Goal: Book appointment/travel/reservation

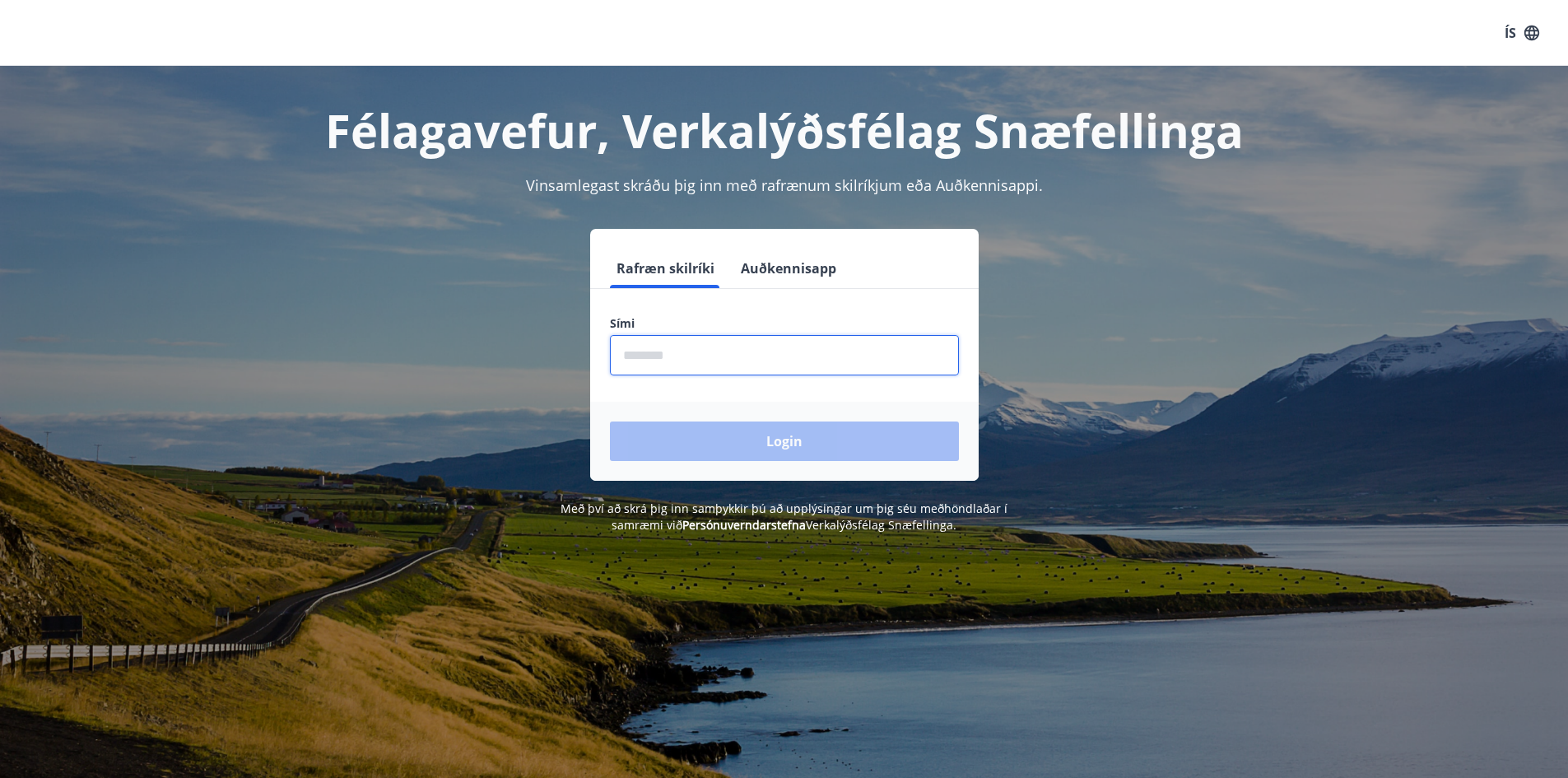
click at [666, 358] on input "phone" at bounding box center [784, 356] width 349 height 41
type input "********"
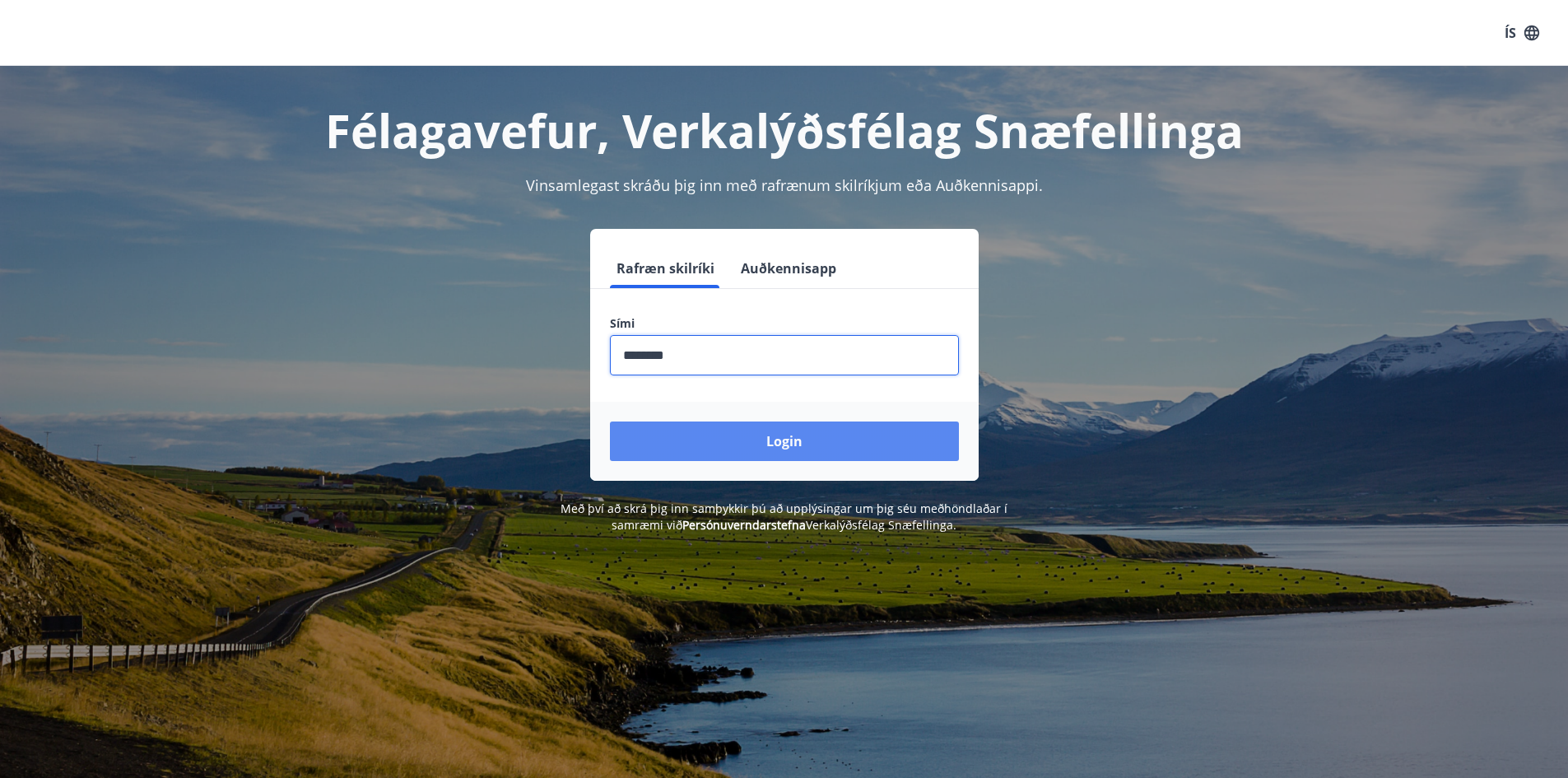
click at [785, 453] on button "Login" at bounding box center [784, 441] width 349 height 40
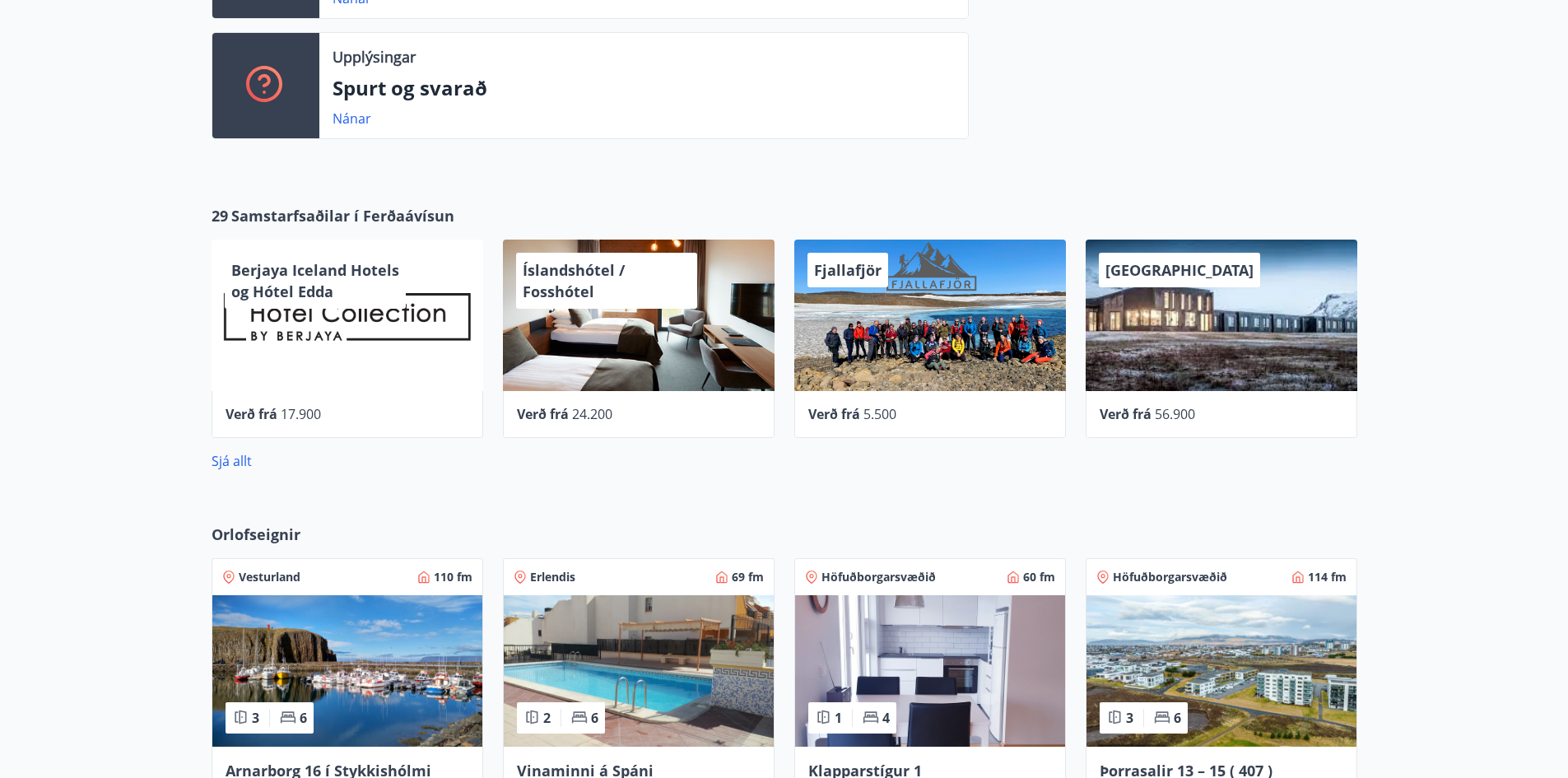
scroll to position [823, 0]
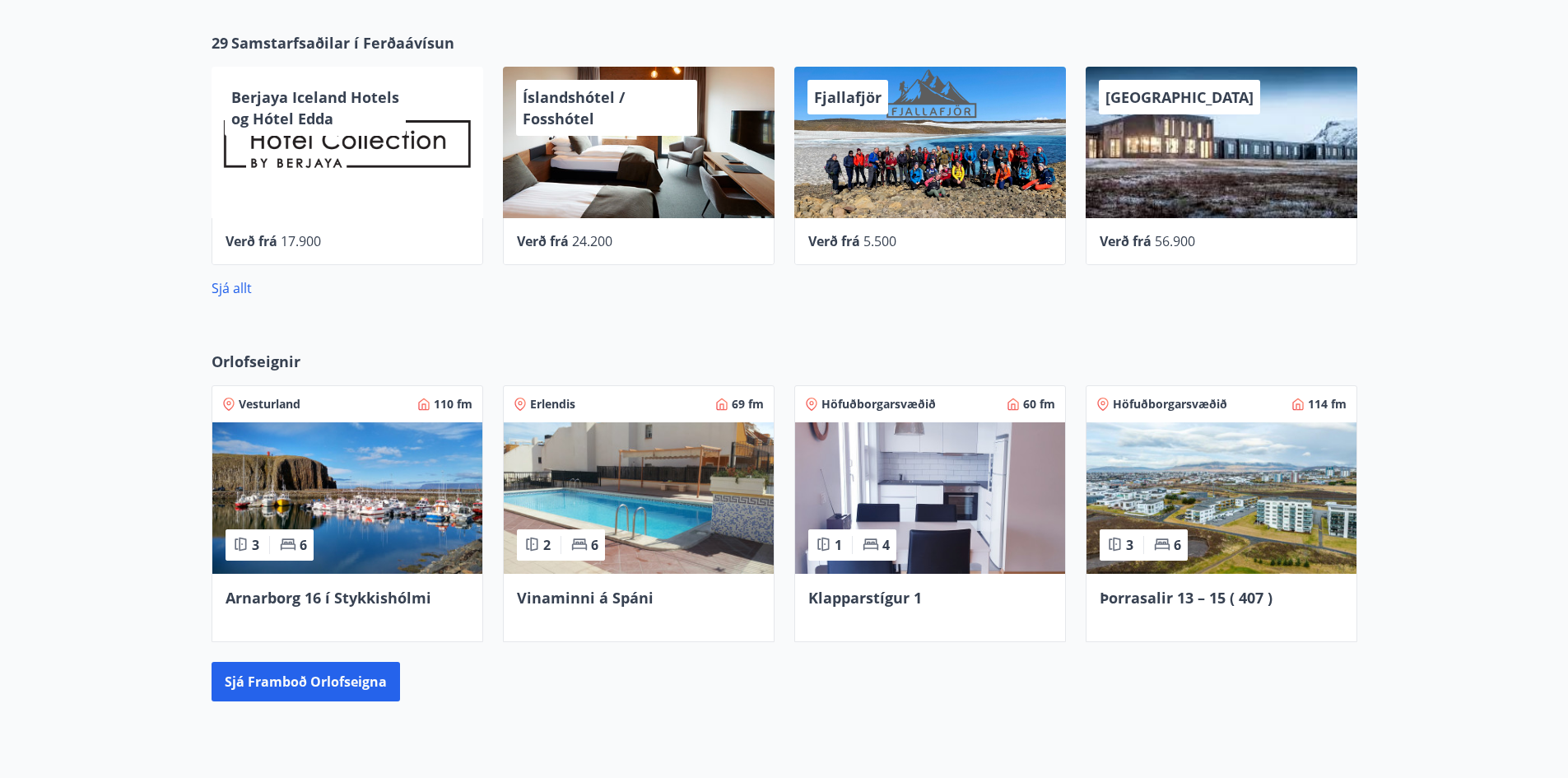
click at [1141, 604] on span "Þorrasalir 13 – 15 ( 407 )" at bounding box center [1185, 596] width 173 height 19
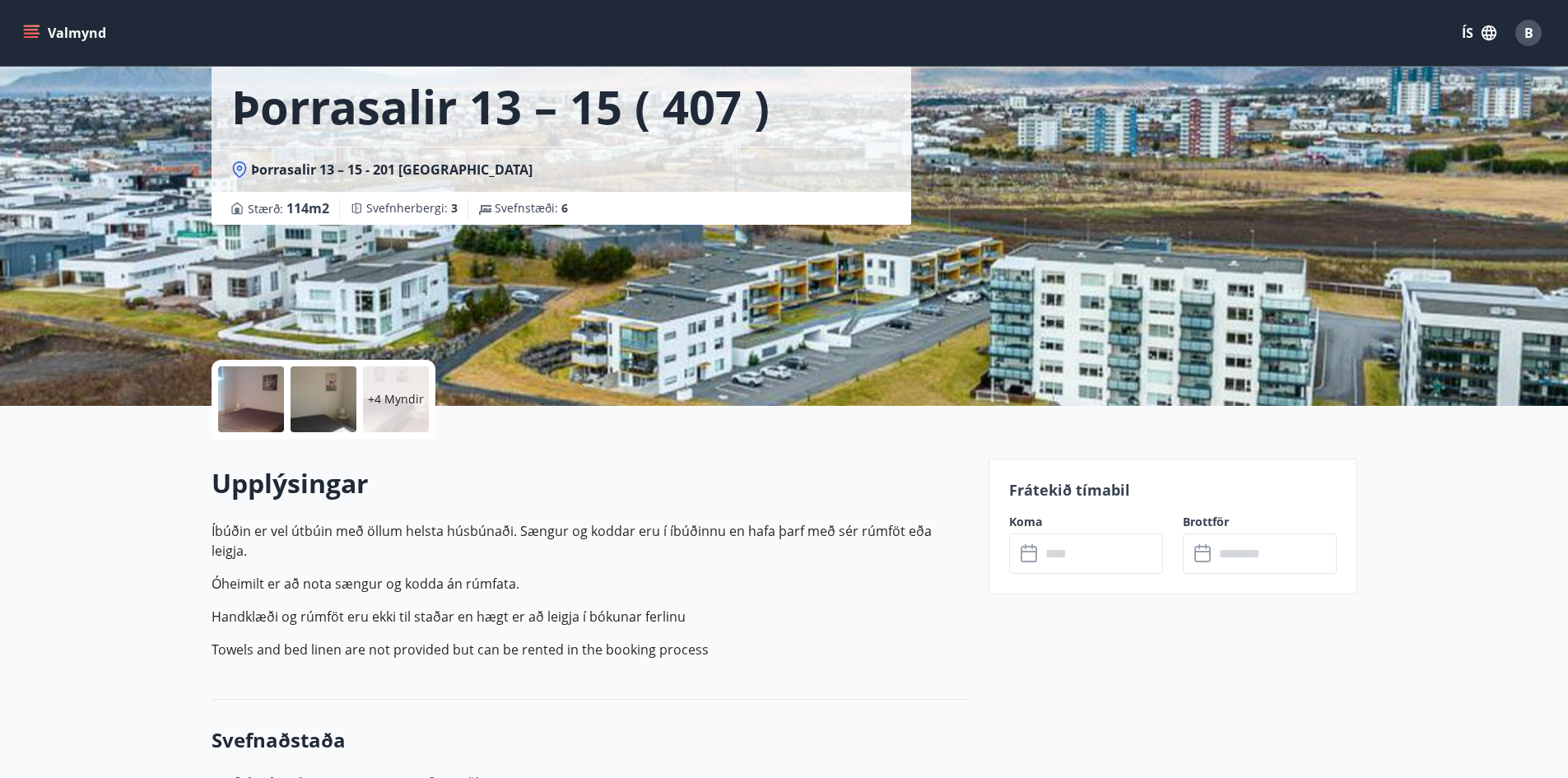
scroll to position [165, 0]
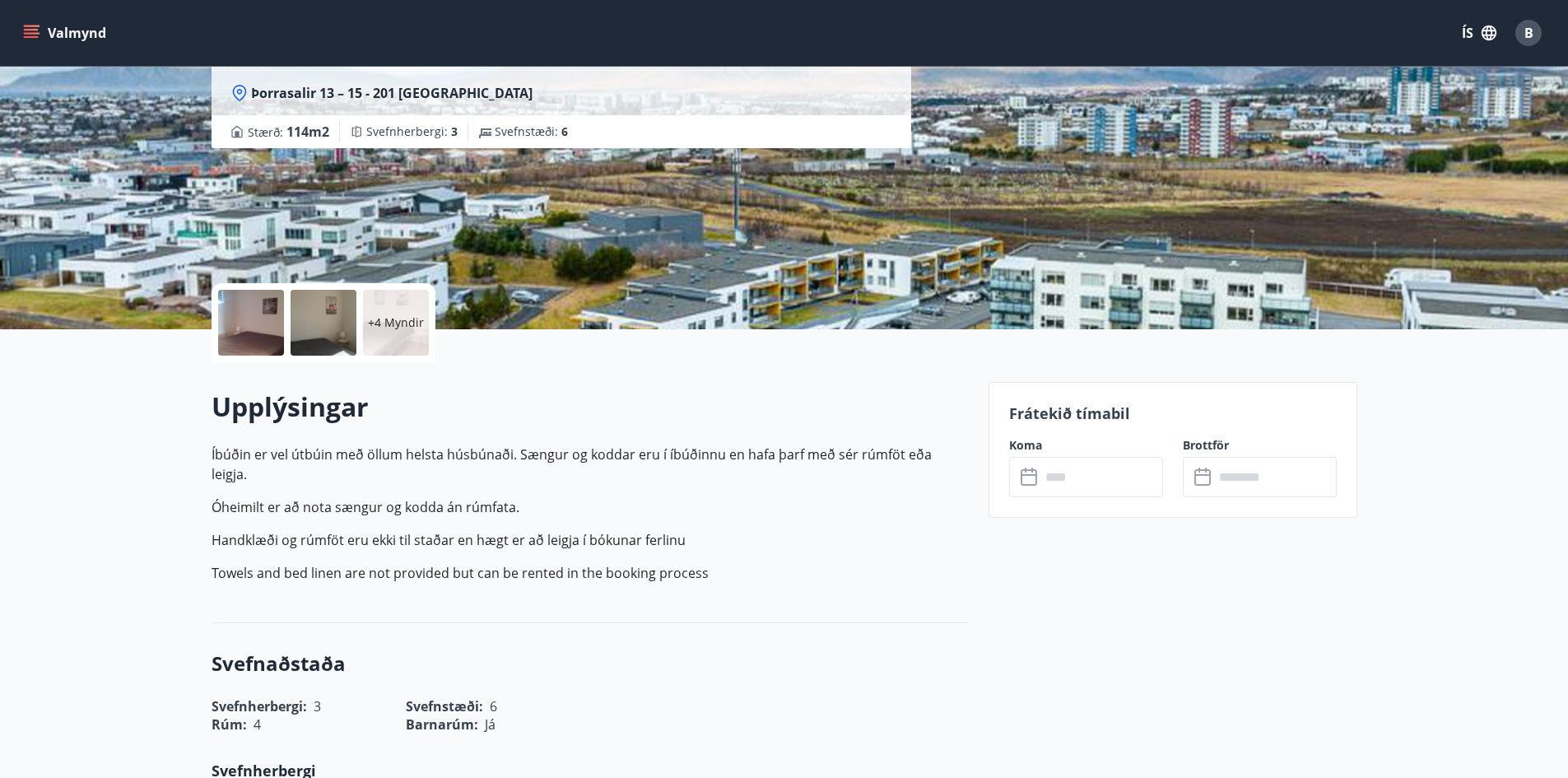
click at [1098, 471] on input "text" at bounding box center [1101, 477] width 122 height 41
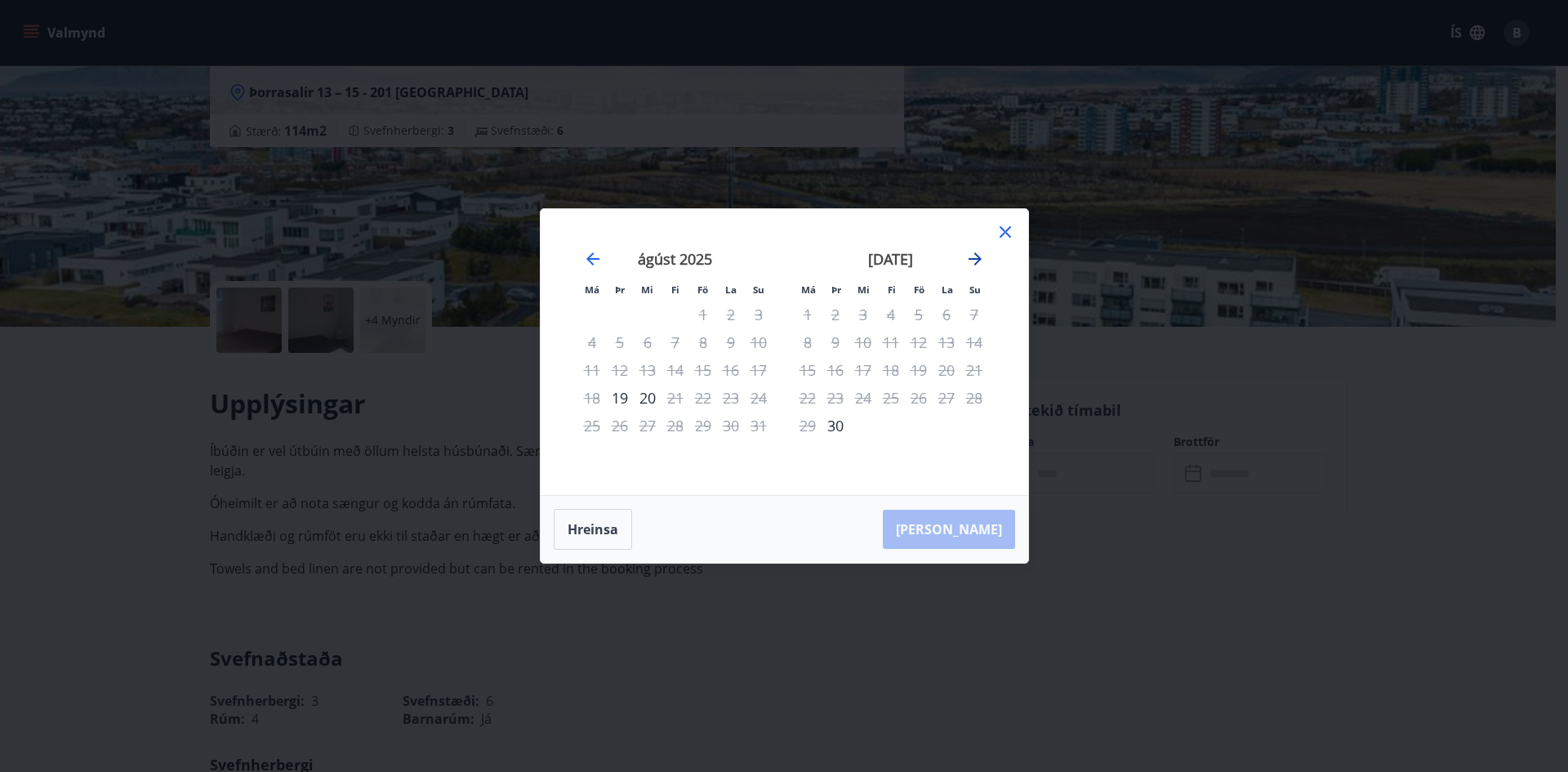
click at [974, 266] on icon "Move forward to switch to the next month." at bounding box center [974, 258] width 19 height 19
click at [974, 260] on icon "Move forward to switch to the next month." at bounding box center [975, 259] width 13 height 13
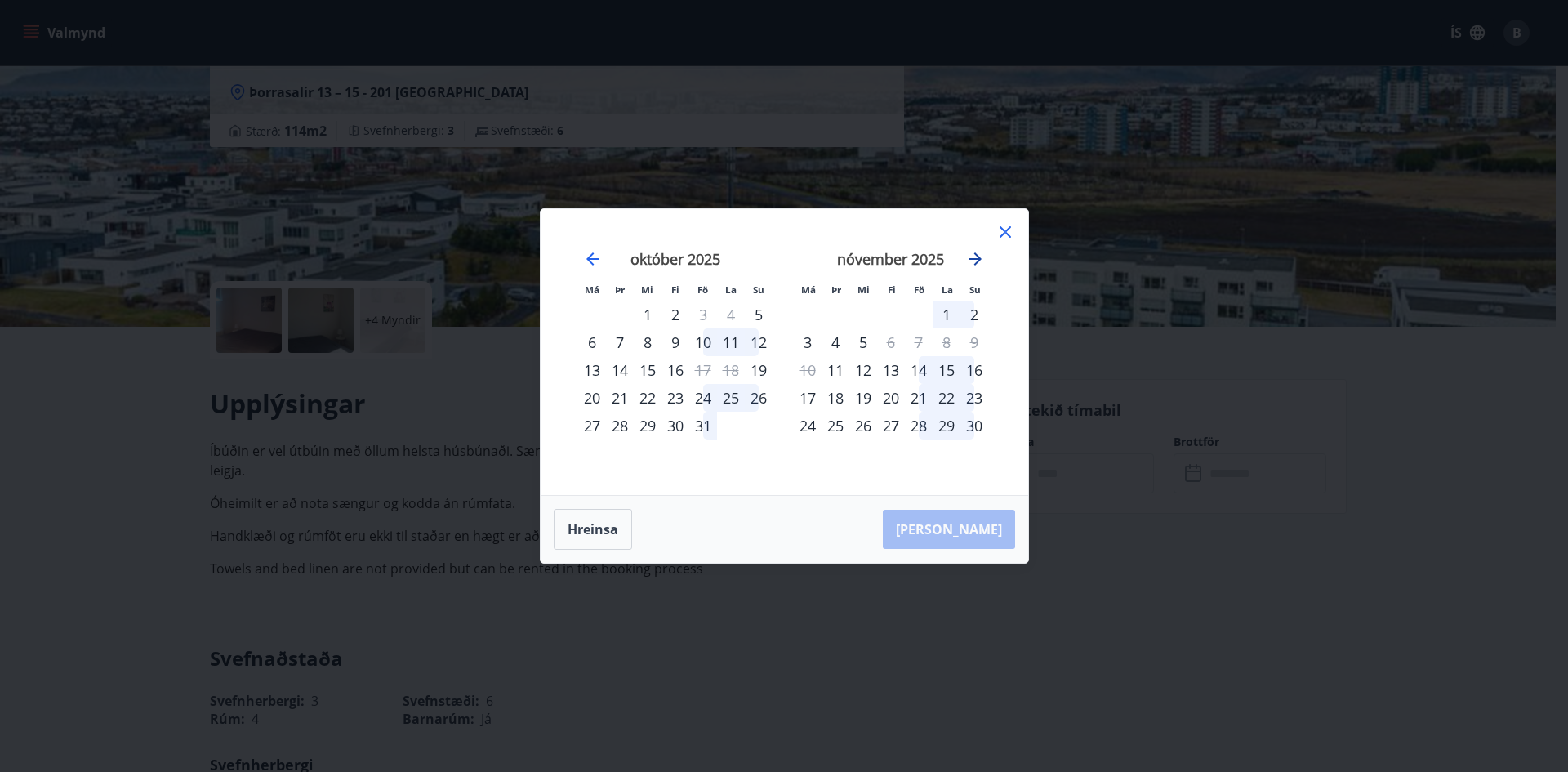
click at [975, 260] on icon "Move forward to switch to the next month." at bounding box center [975, 259] width 13 height 13
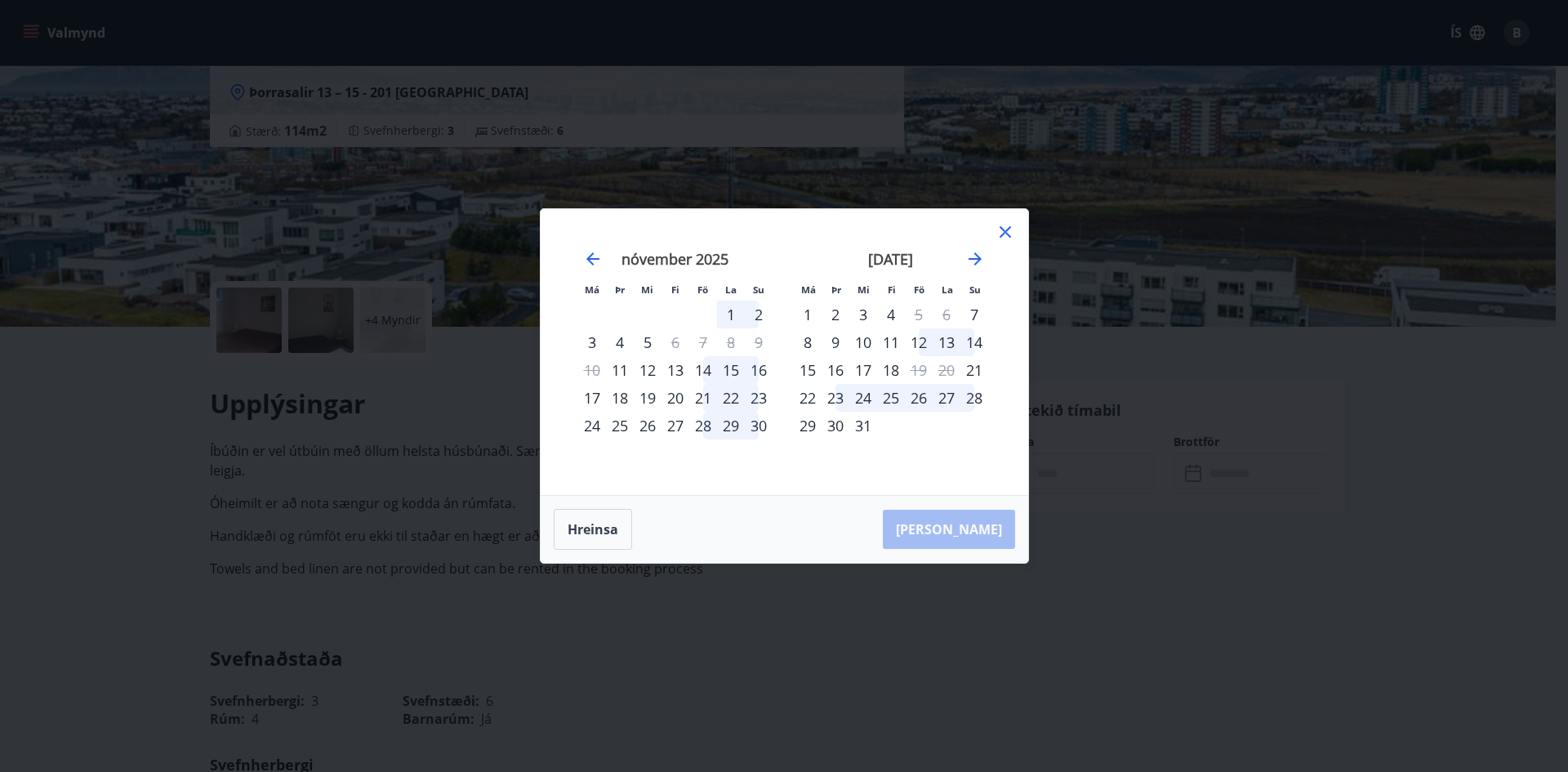
click at [706, 426] on div "28" at bounding box center [703, 426] width 28 height 28
click at [805, 316] on div "1" at bounding box center [808, 314] width 28 height 28
click at [805, 356] on div "15" at bounding box center [808, 369] width 28 height 28
click at [980, 256] on icon "Move forward to switch to the next month." at bounding box center [974, 258] width 19 height 19
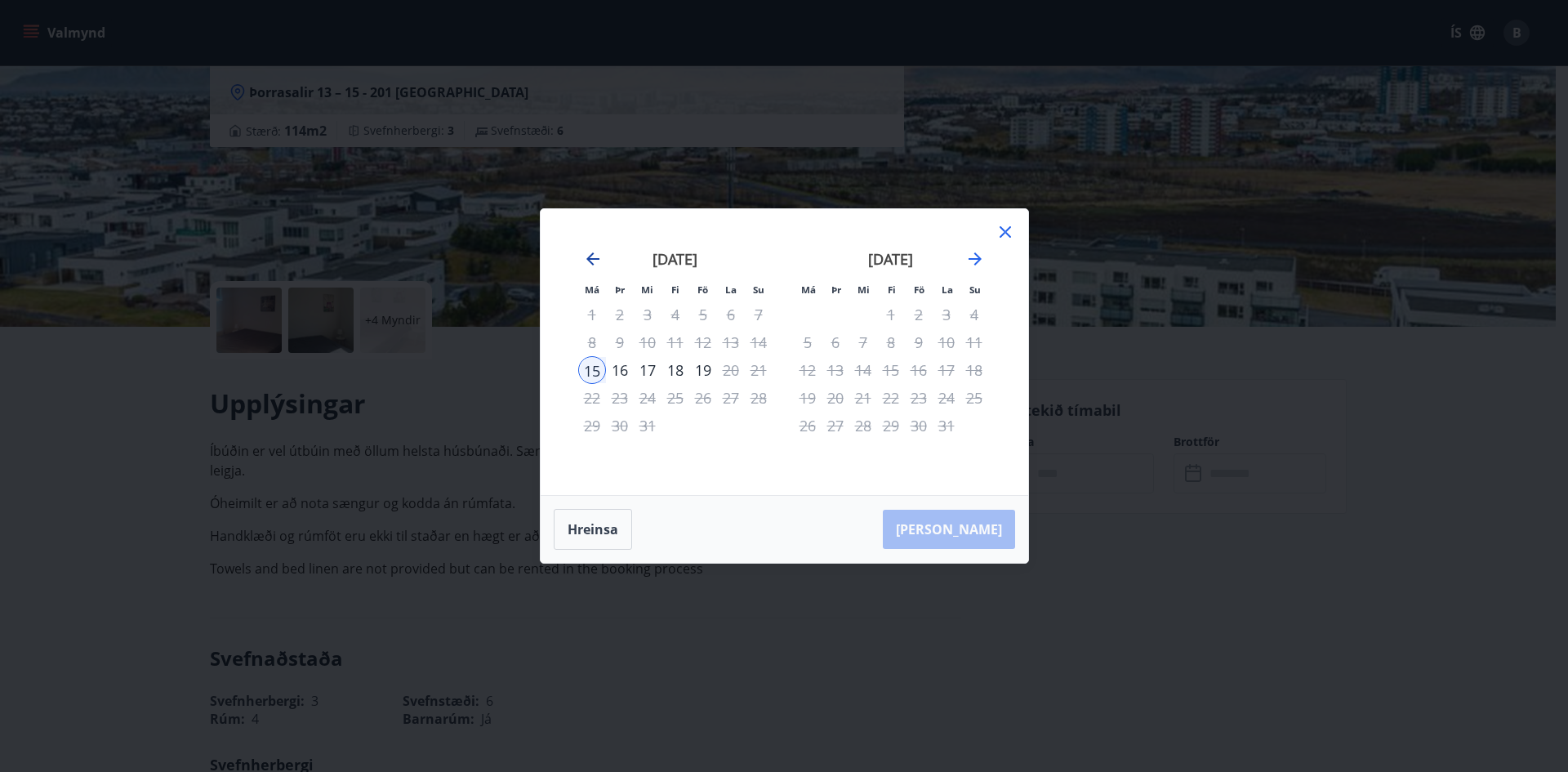
click at [590, 255] on icon "Move backward to switch to the previous month." at bounding box center [592, 258] width 19 height 19
drag, startPoint x: 589, startPoint y: 537, endPoint x: 597, endPoint y: 531, distance: 10.0
click at [589, 536] on button "Hreinsa" at bounding box center [592, 529] width 78 height 40
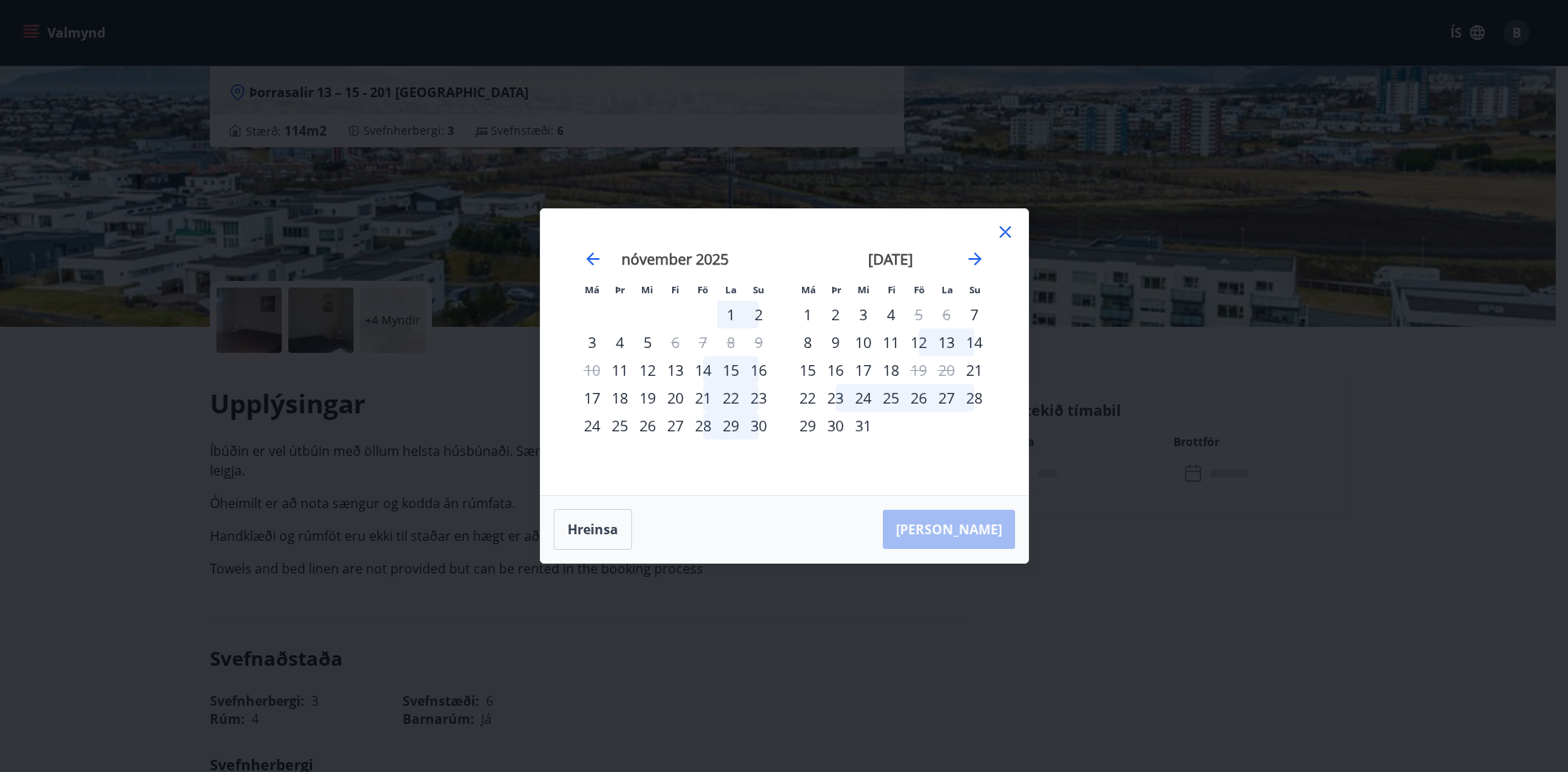
click at [1005, 232] on icon at bounding box center [1005, 232] width 3 height 3
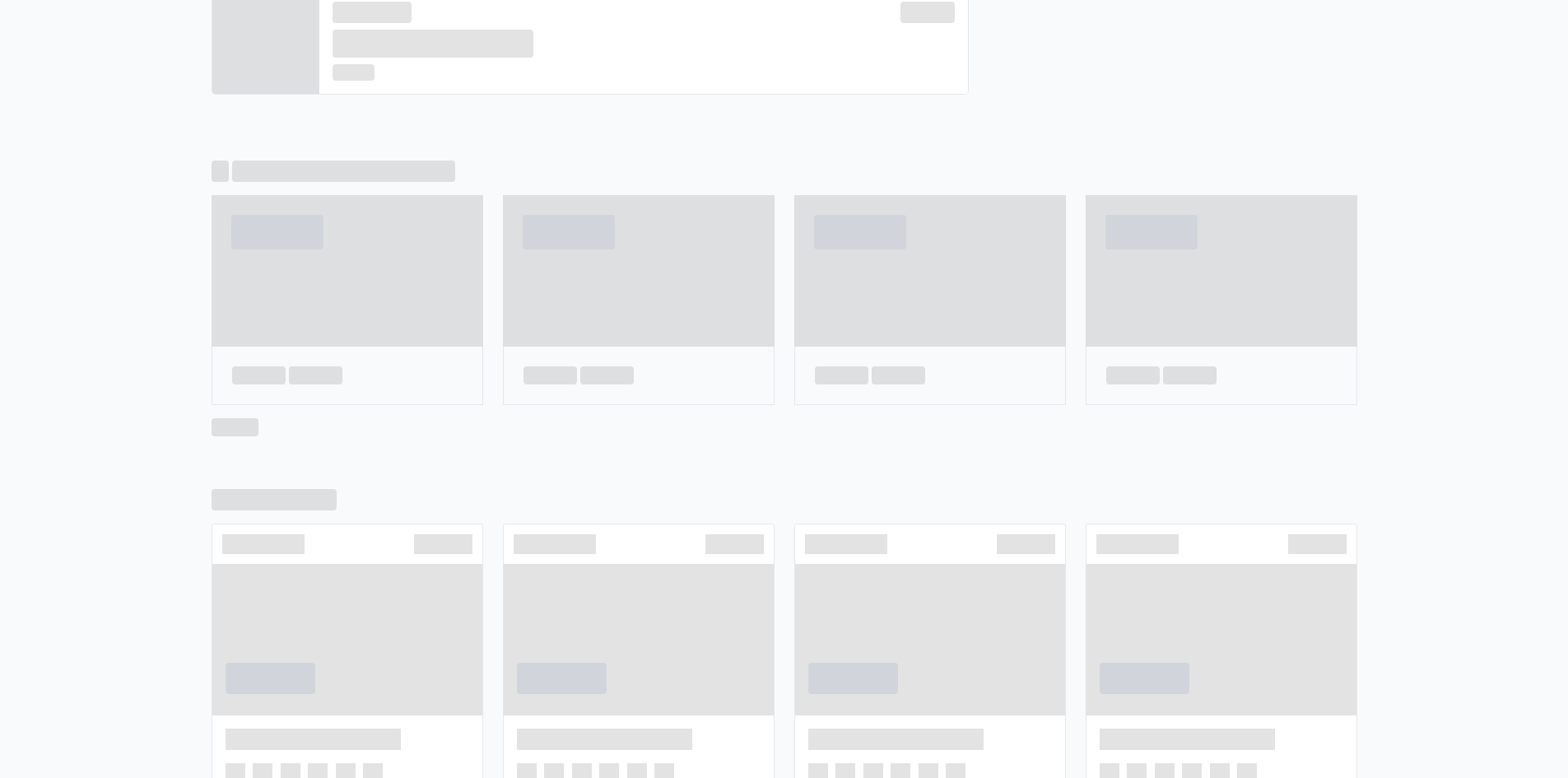
scroll to position [935, 0]
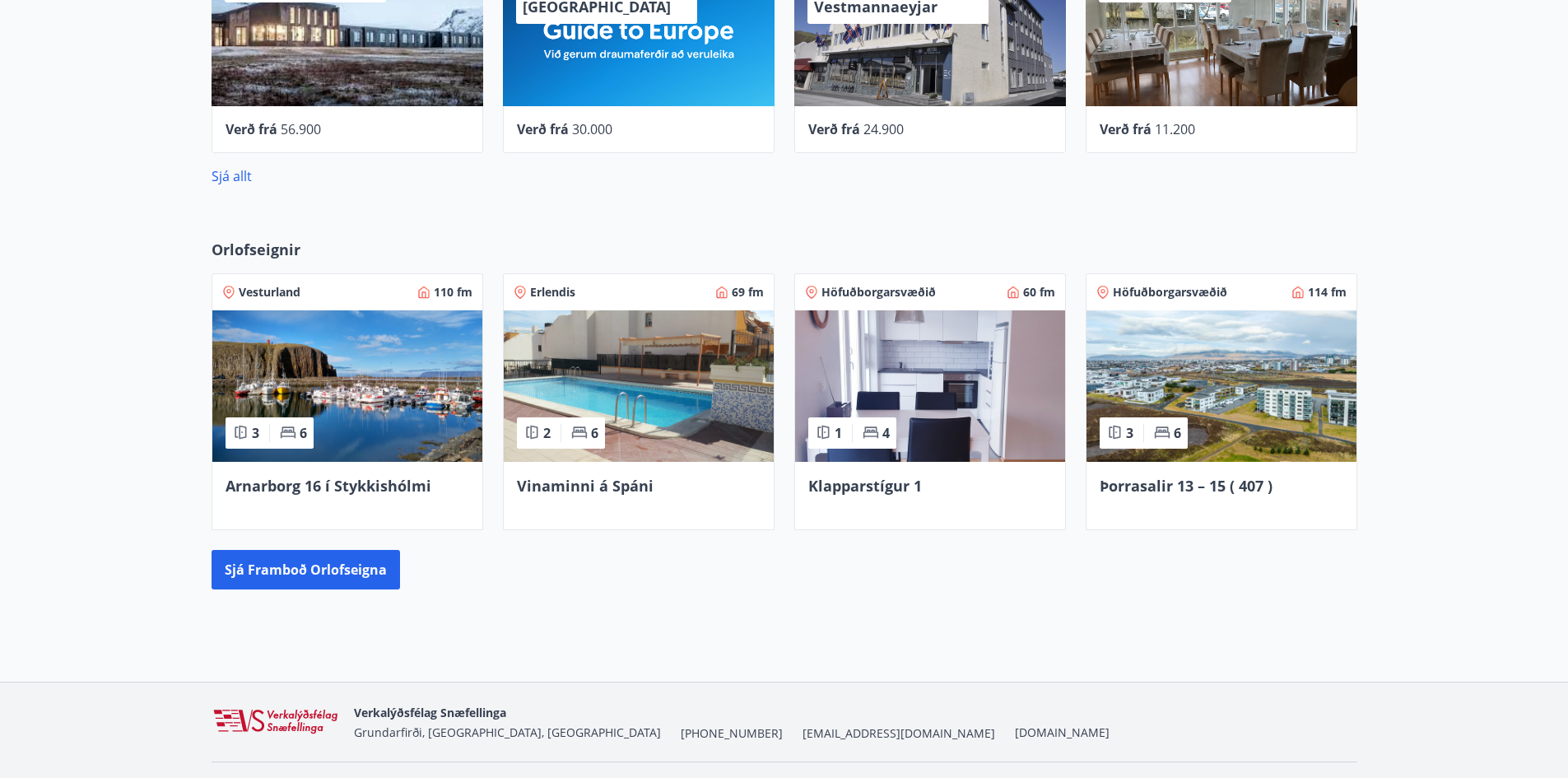
click at [880, 486] on span "Klapparstígur 1" at bounding box center [865, 485] width 114 height 19
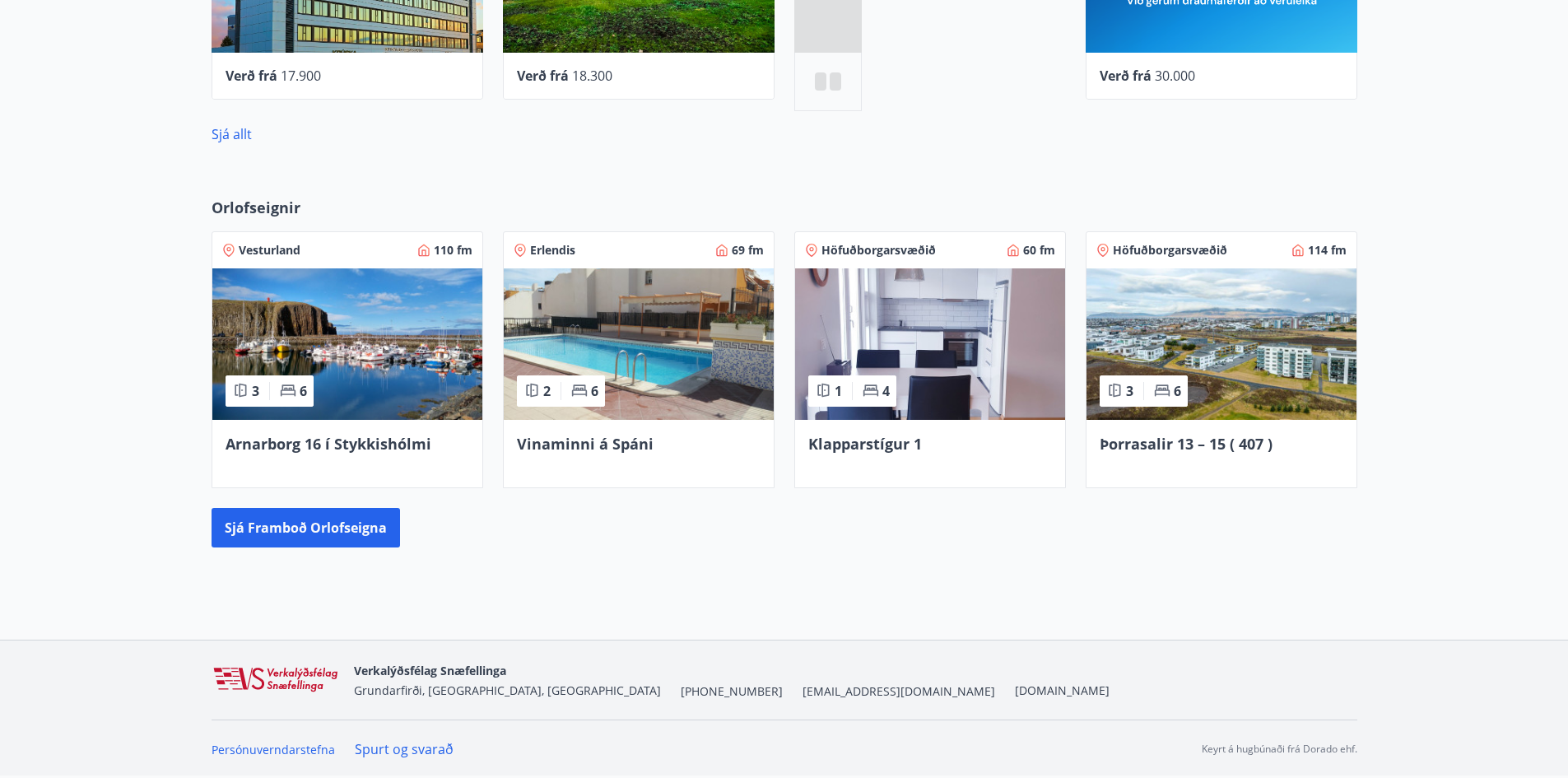
scroll to position [977, 0]
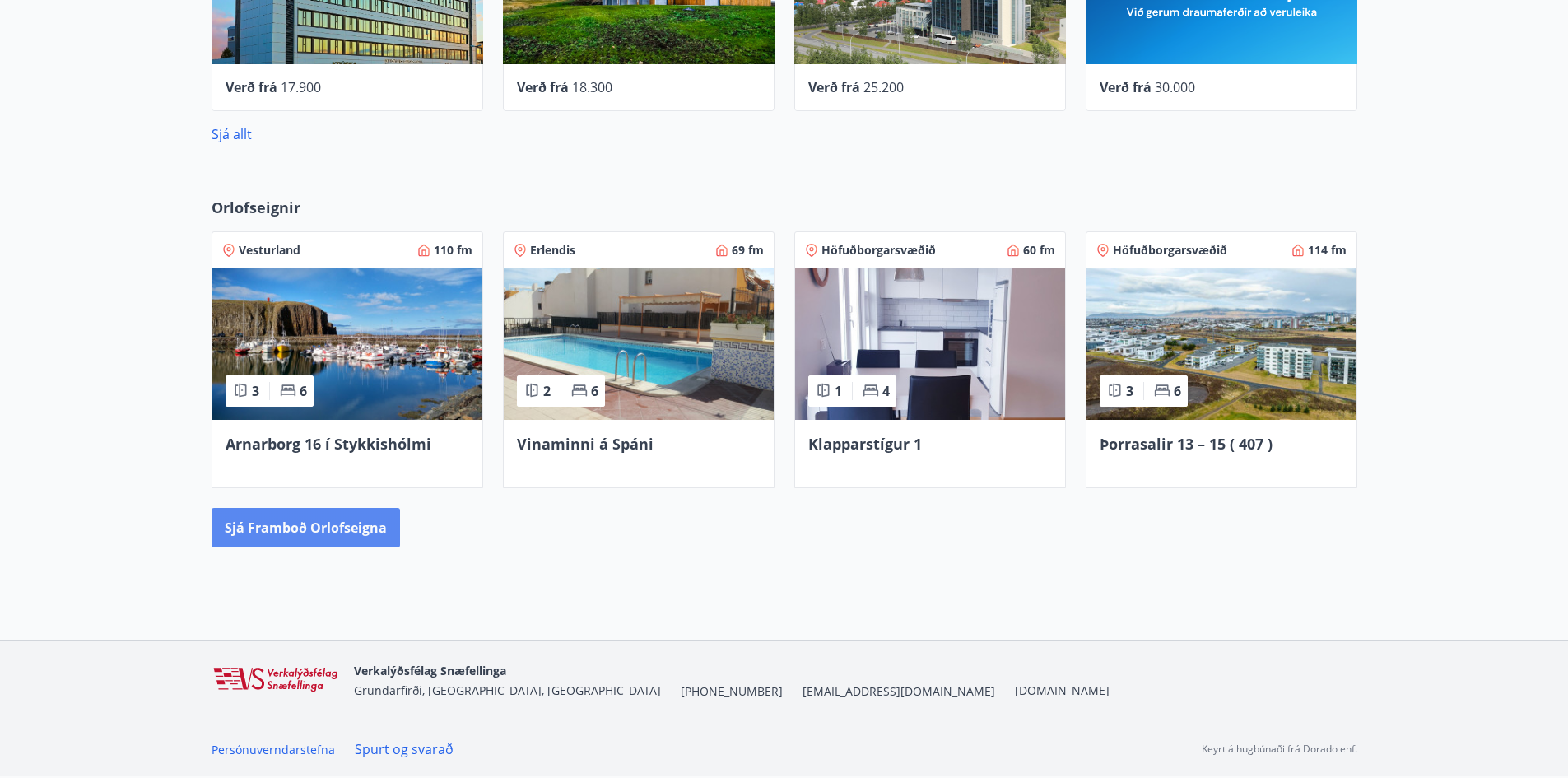
click at [277, 535] on button "Sjá framboð orlofseigna" at bounding box center [305, 527] width 188 height 40
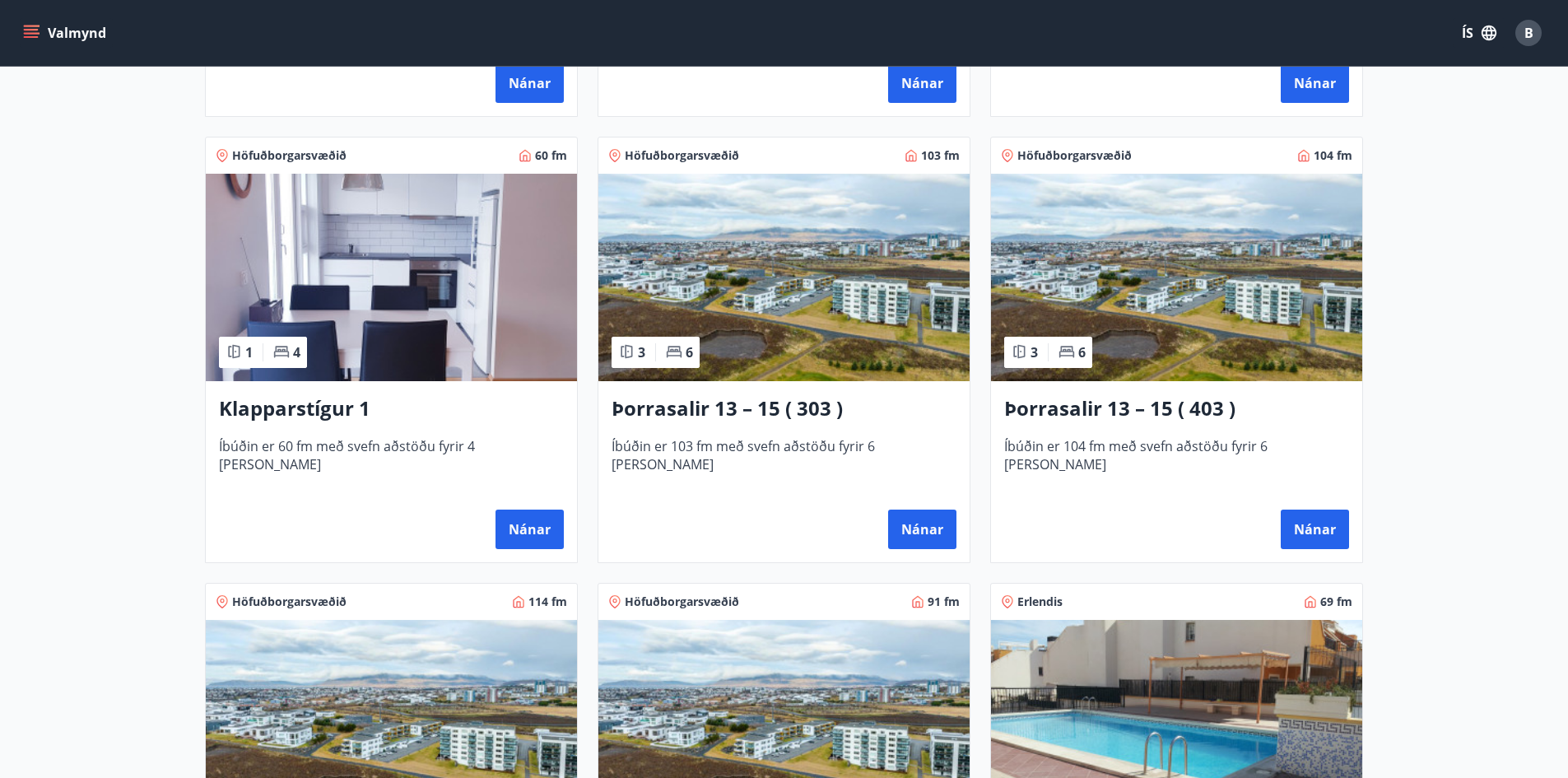
scroll to position [659, 0]
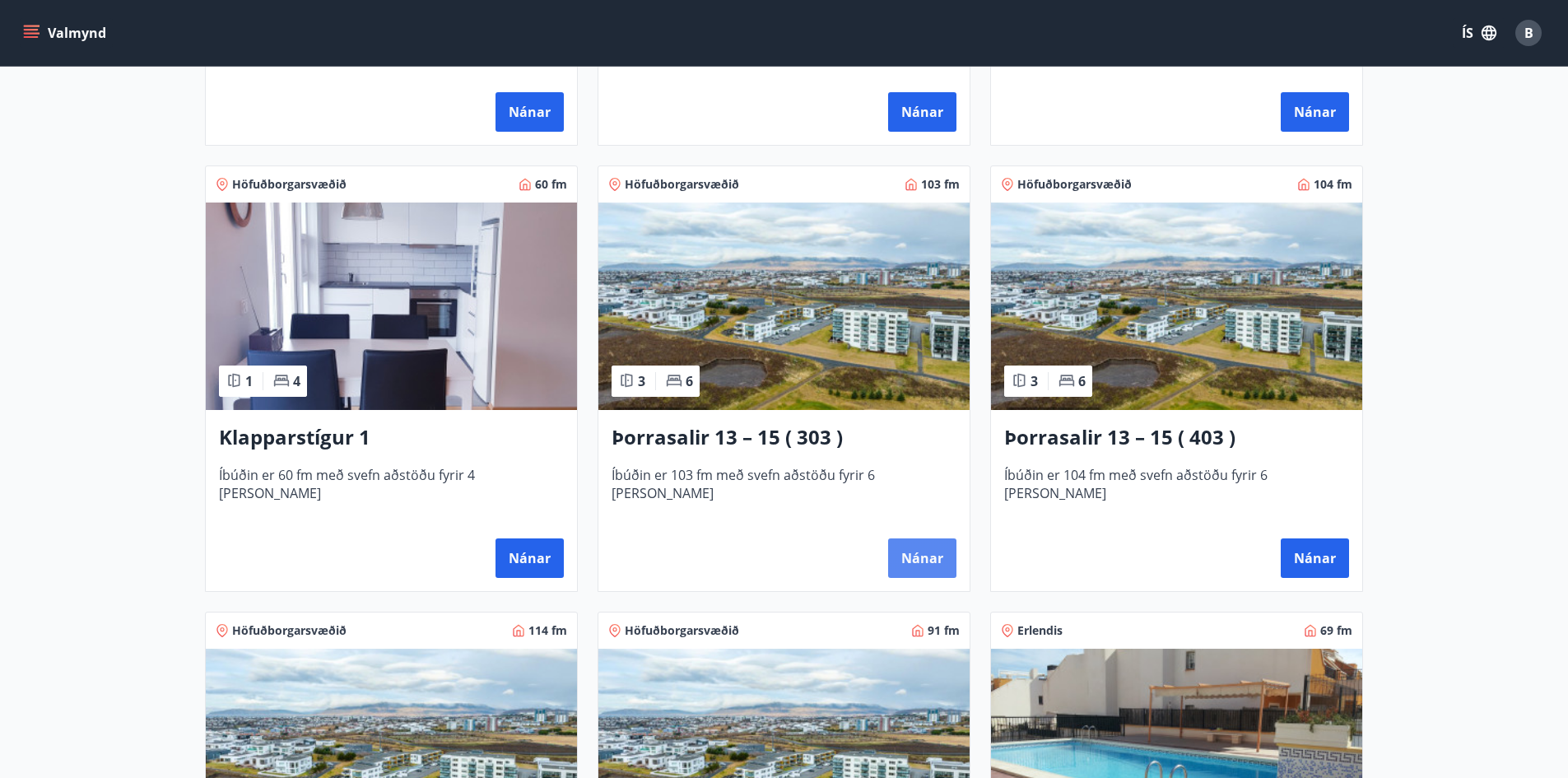
click at [918, 558] on button "Nánar" at bounding box center [922, 558] width 69 height 40
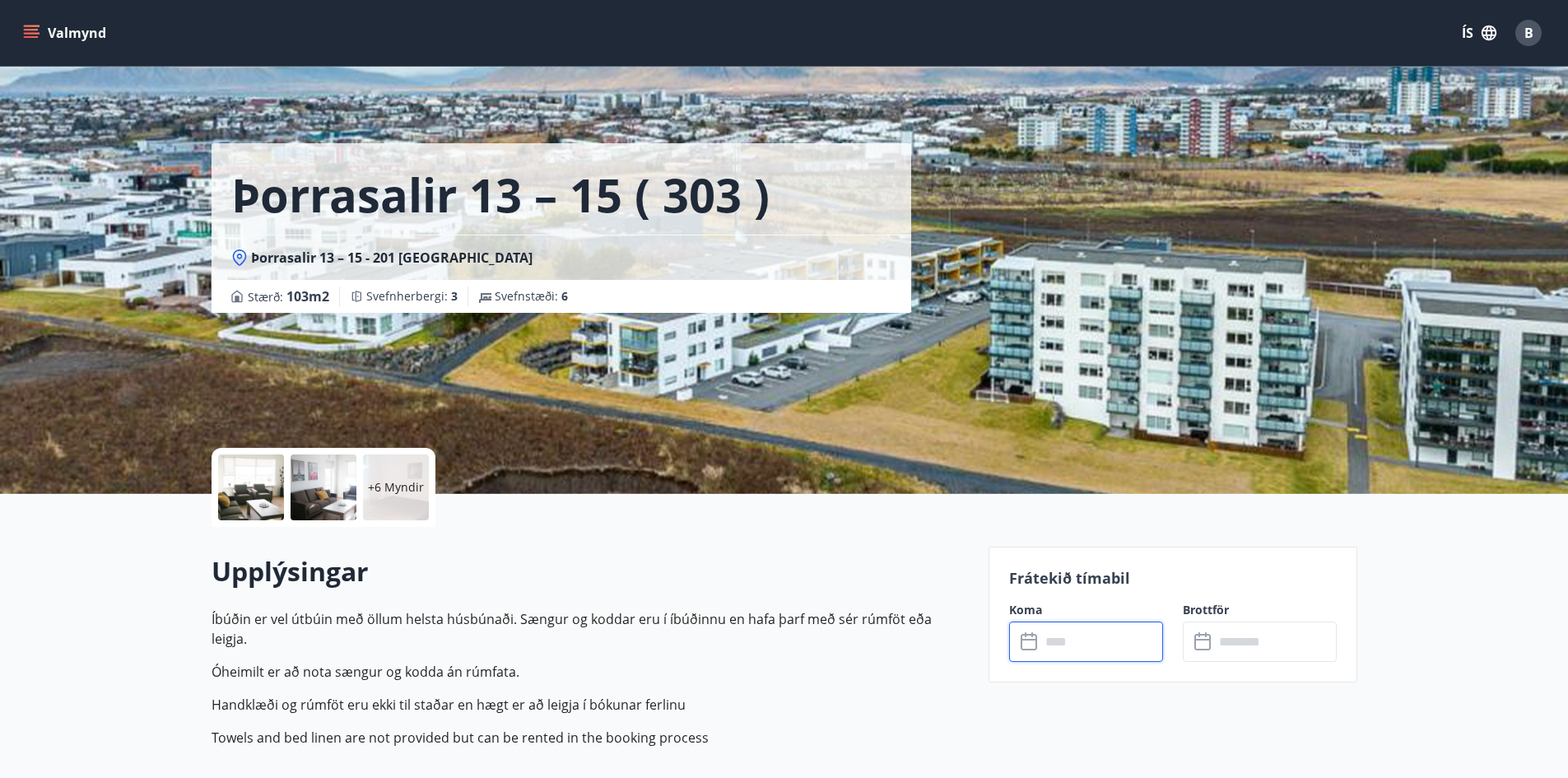
click at [1098, 642] on input "text" at bounding box center [1101, 642] width 122 height 41
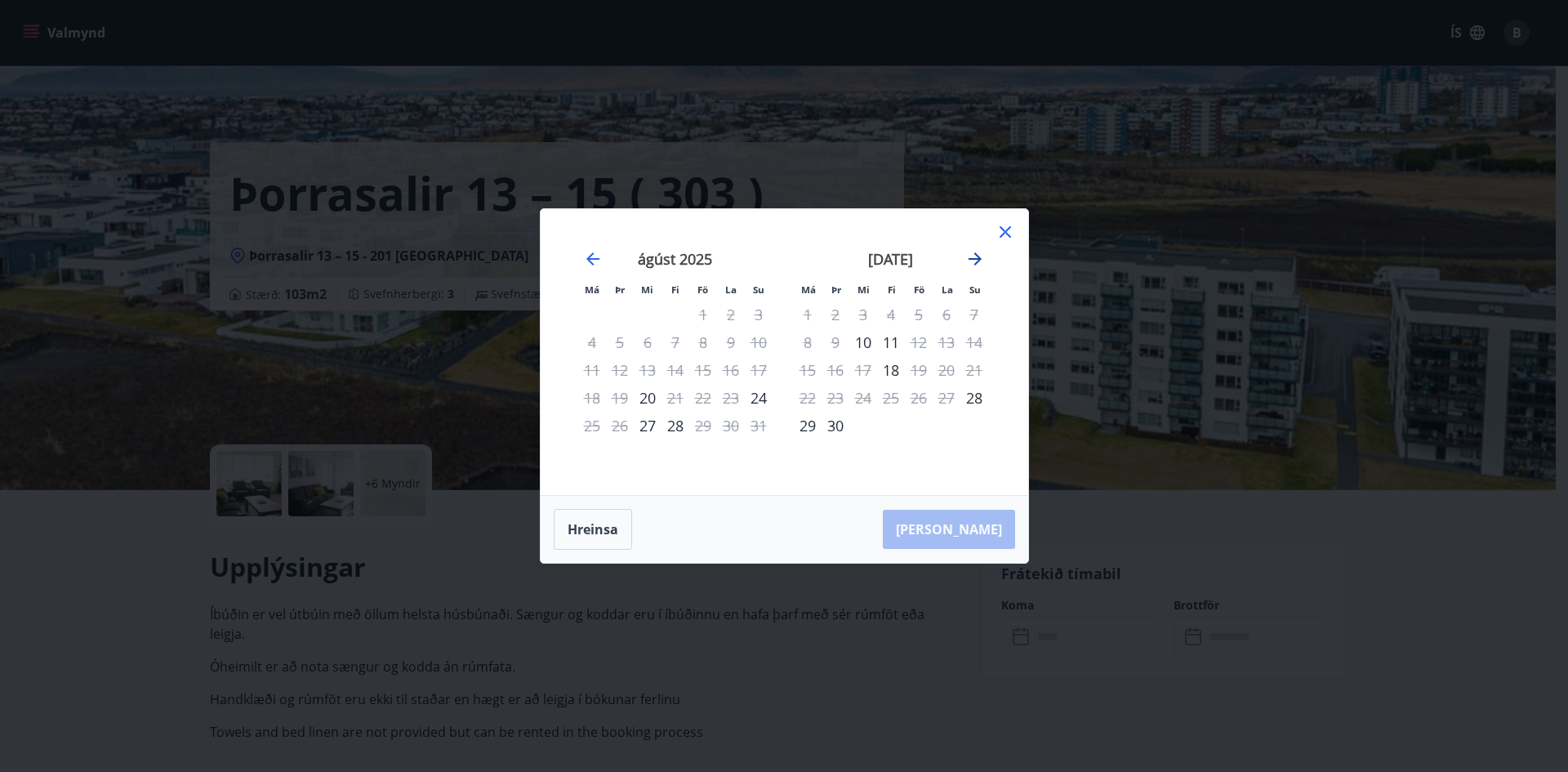
click at [977, 261] on icon "Move forward to switch to the next month." at bounding box center [975, 259] width 13 height 13
click at [977, 264] on icon "Move forward to switch to the next month." at bounding box center [974, 258] width 19 height 19
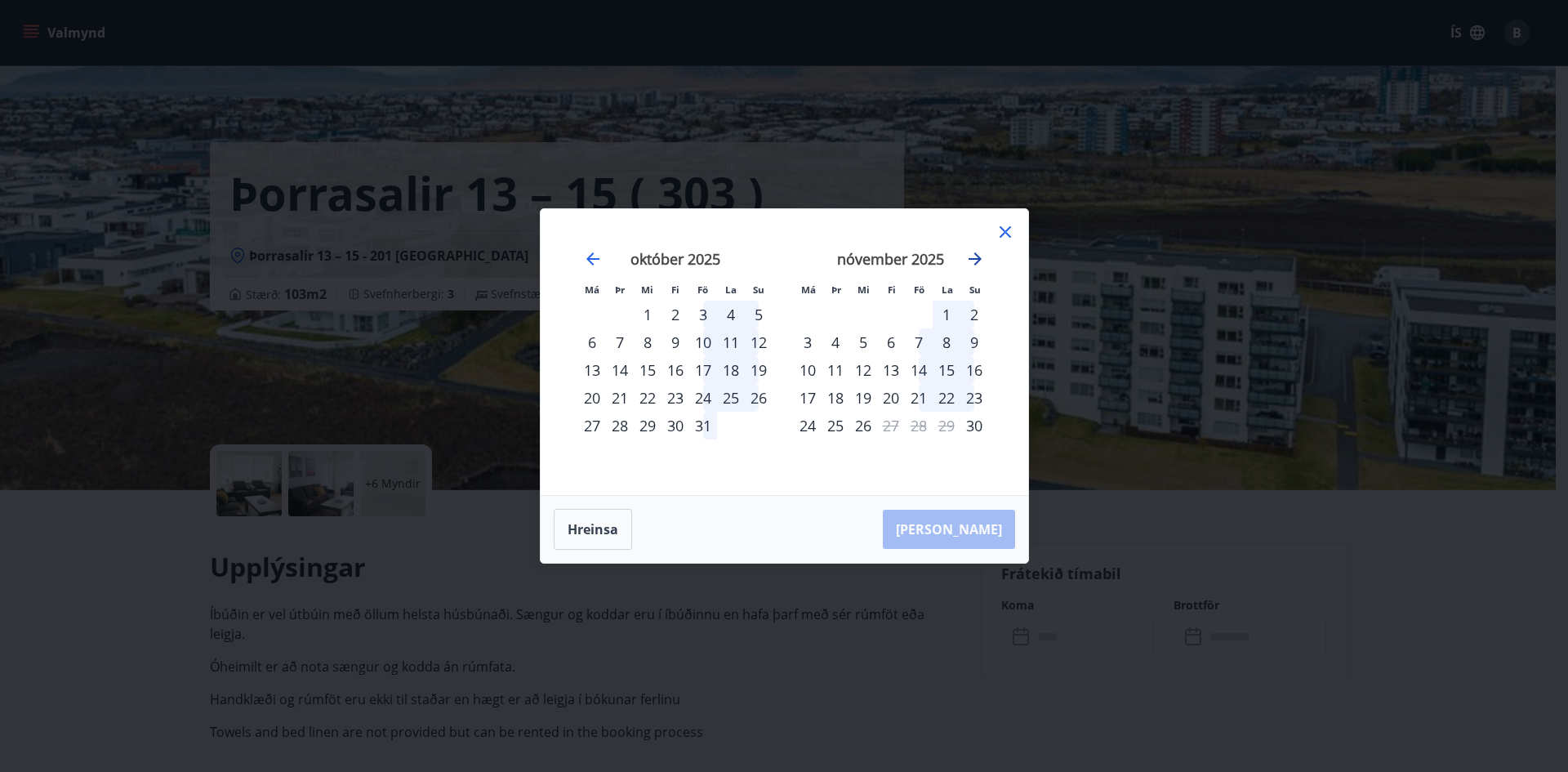
click at [977, 264] on icon "Move forward to switch to the next month." at bounding box center [974, 258] width 19 height 19
click at [583, 525] on button "Hreinsa" at bounding box center [592, 529] width 78 height 40
click at [1000, 231] on icon at bounding box center [1005, 232] width 19 height 19
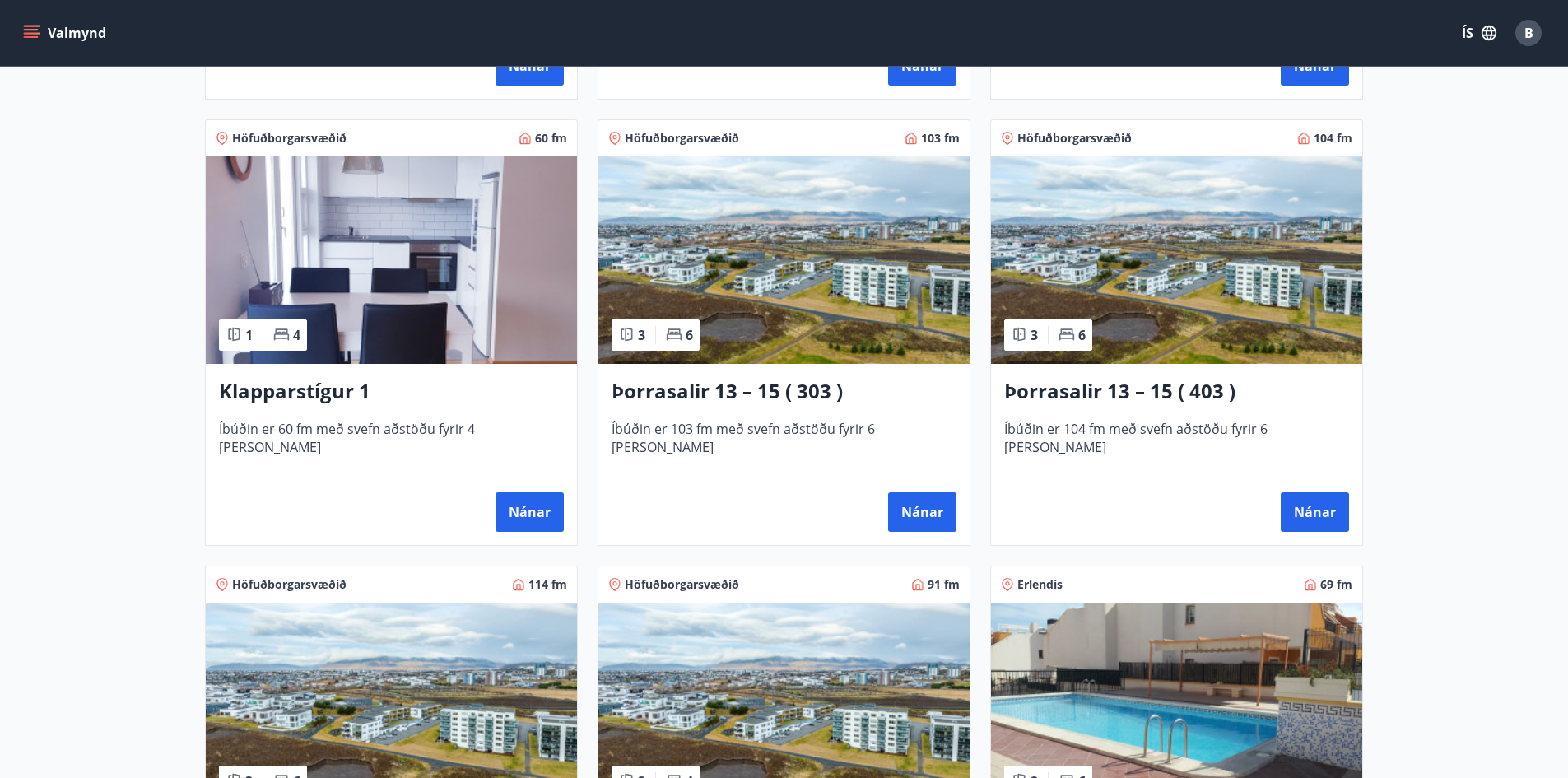
scroll to position [823, 0]
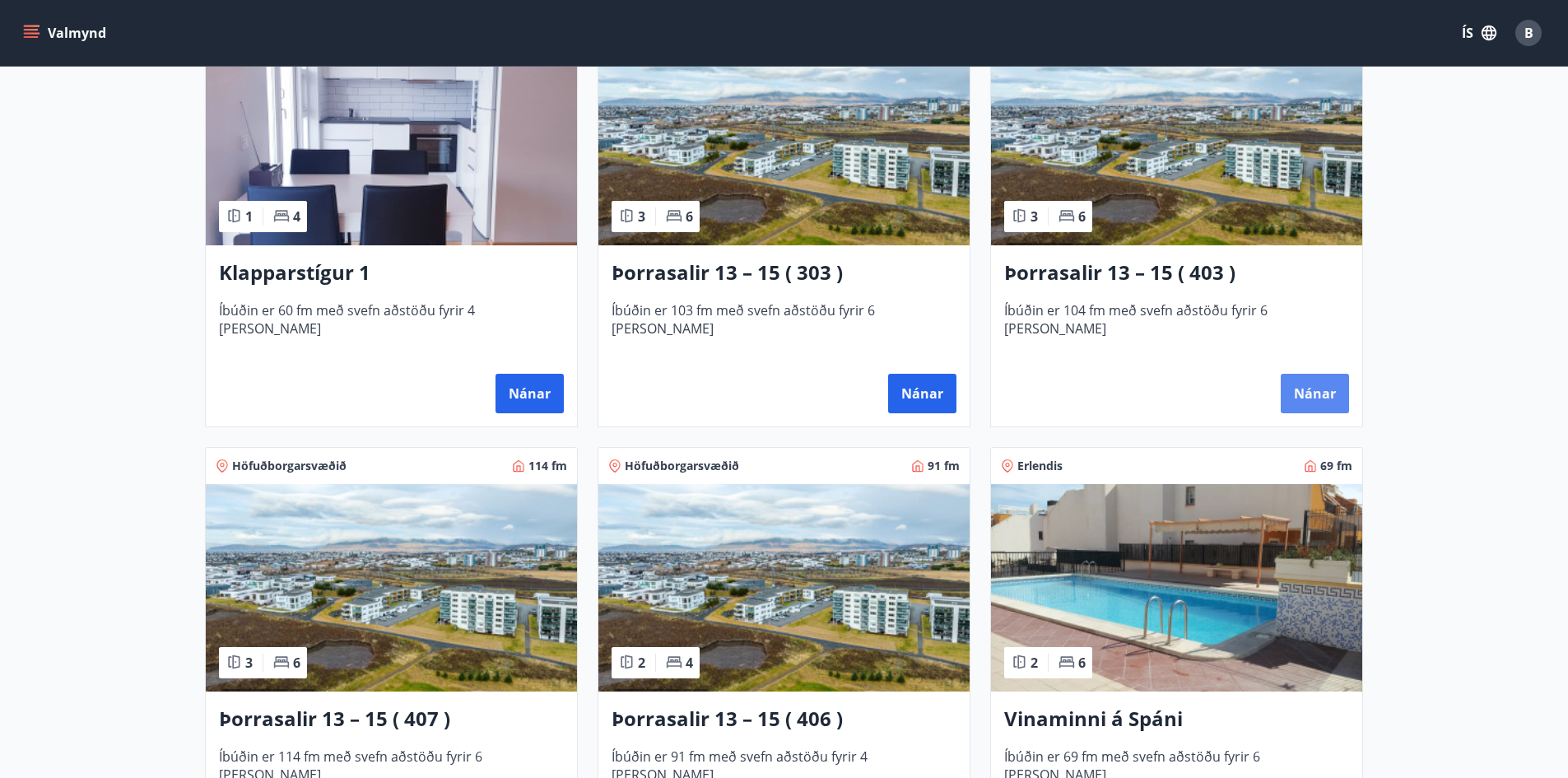
click at [1324, 389] on button "Nánar" at bounding box center [1315, 393] width 69 height 40
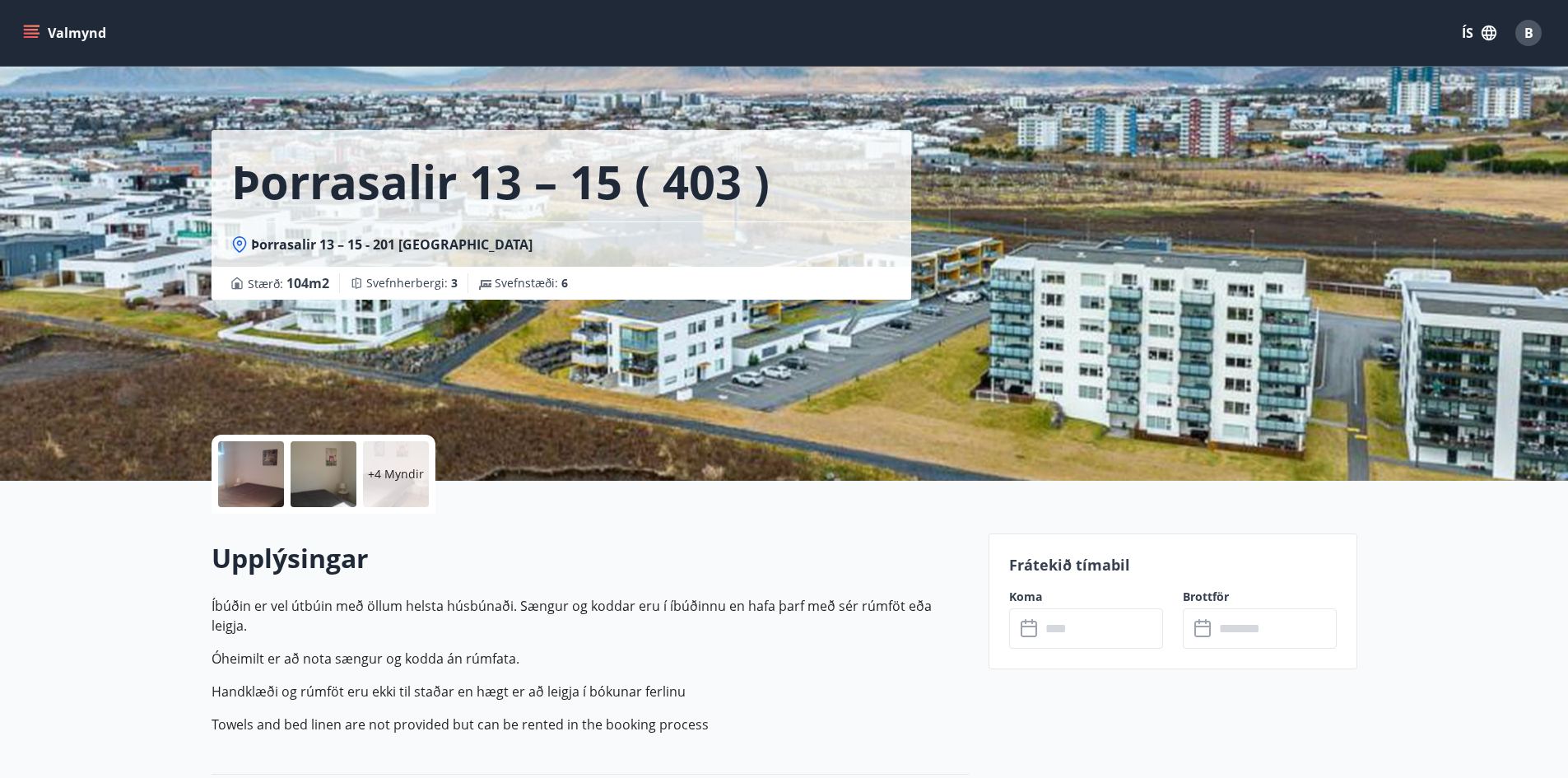
scroll to position [247, 0]
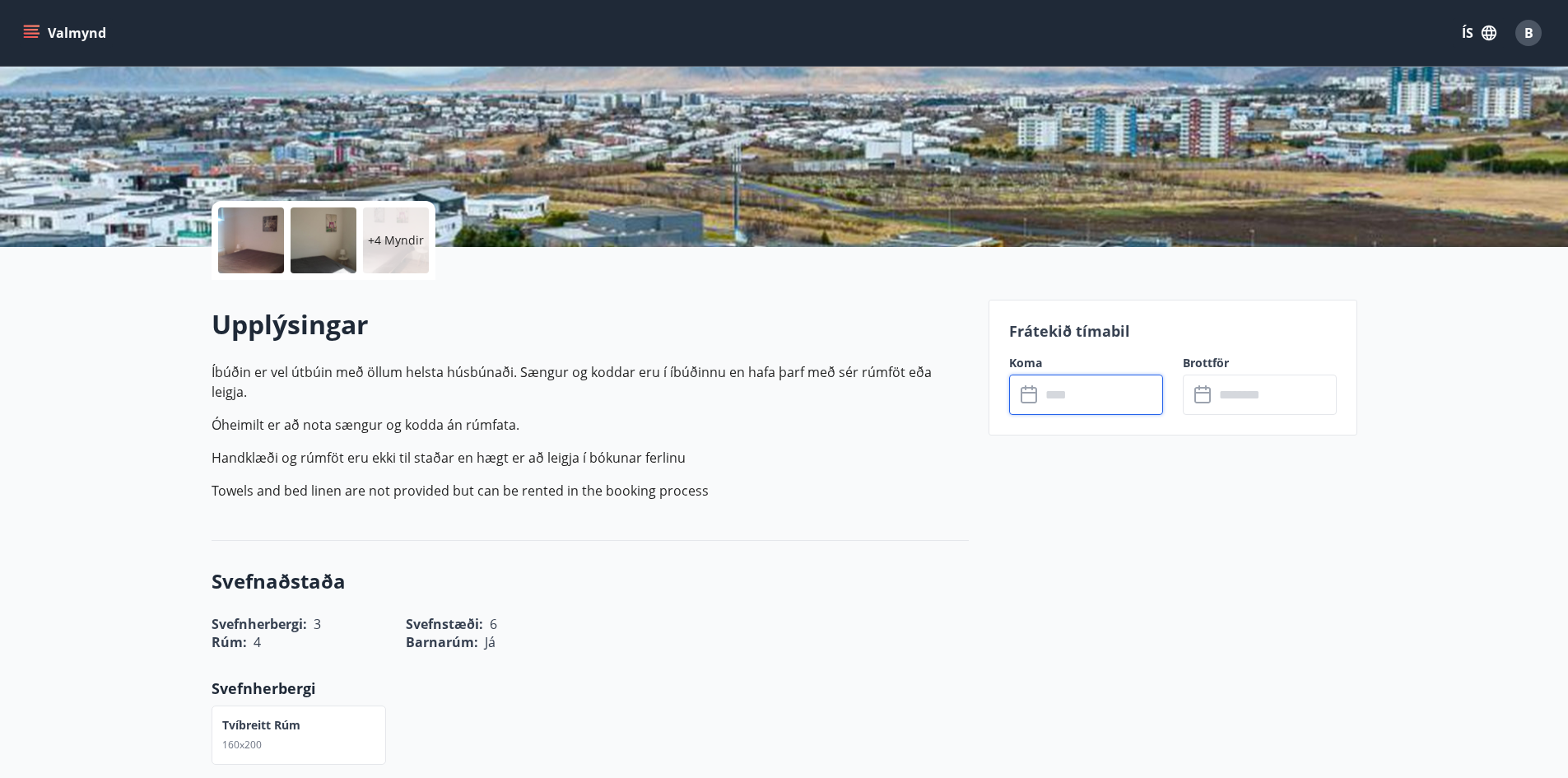
click at [1111, 395] on input "text" at bounding box center [1101, 395] width 122 height 41
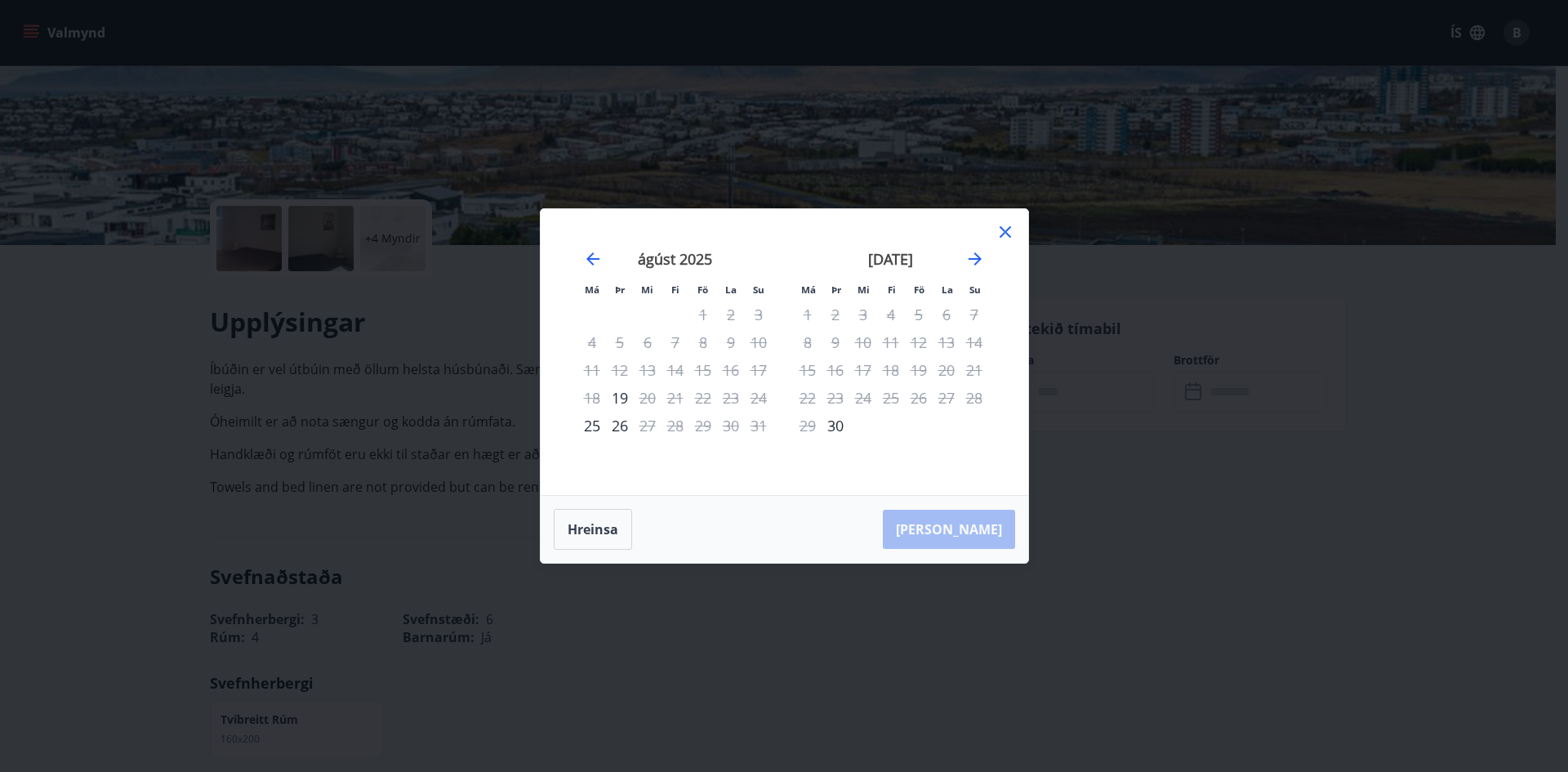
click at [1009, 232] on icon at bounding box center [1005, 232] width 19 height 19
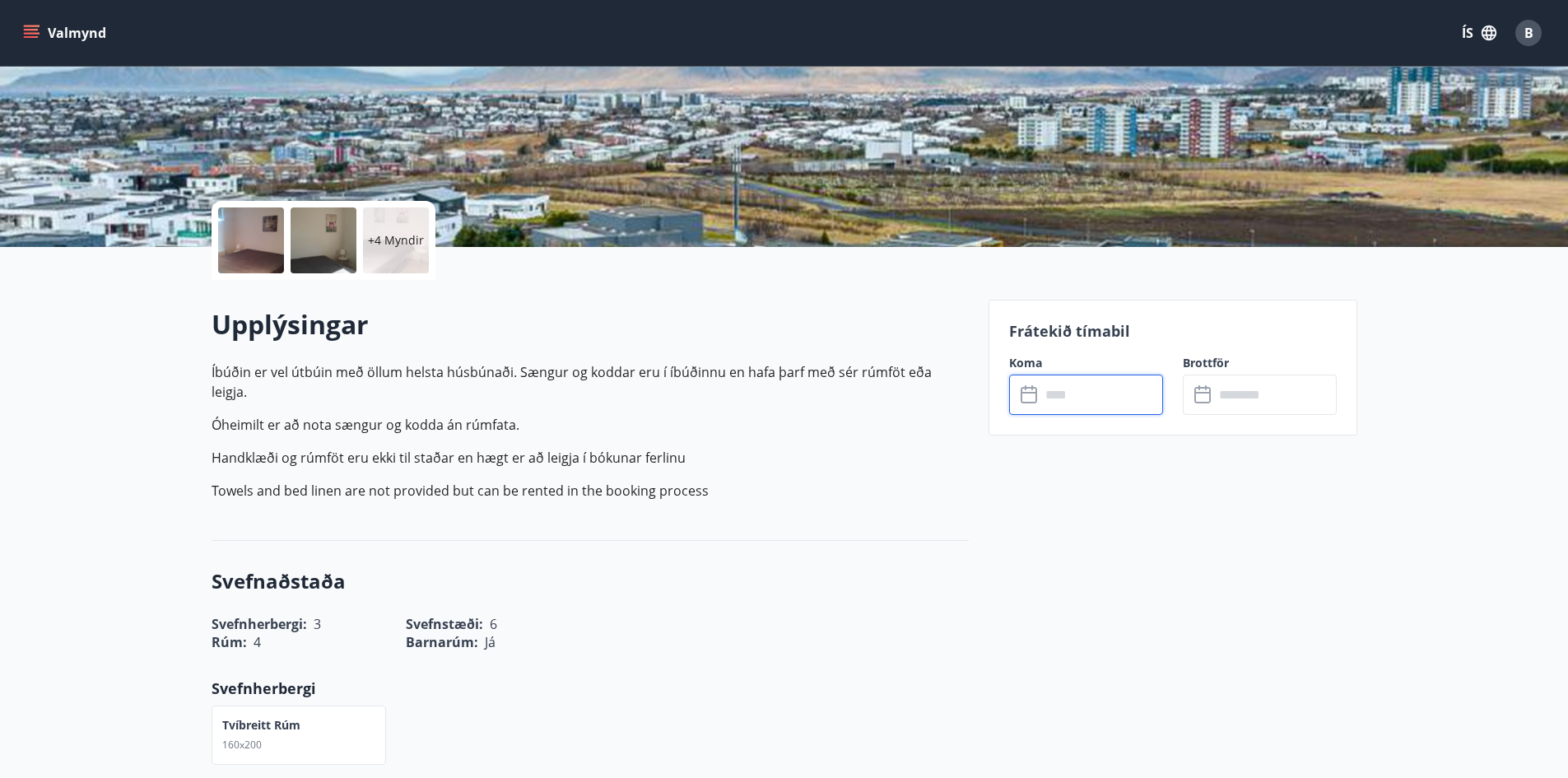
click at [1121, 383] on input "text" at bounding box center [1101, 395] width 122 height 41
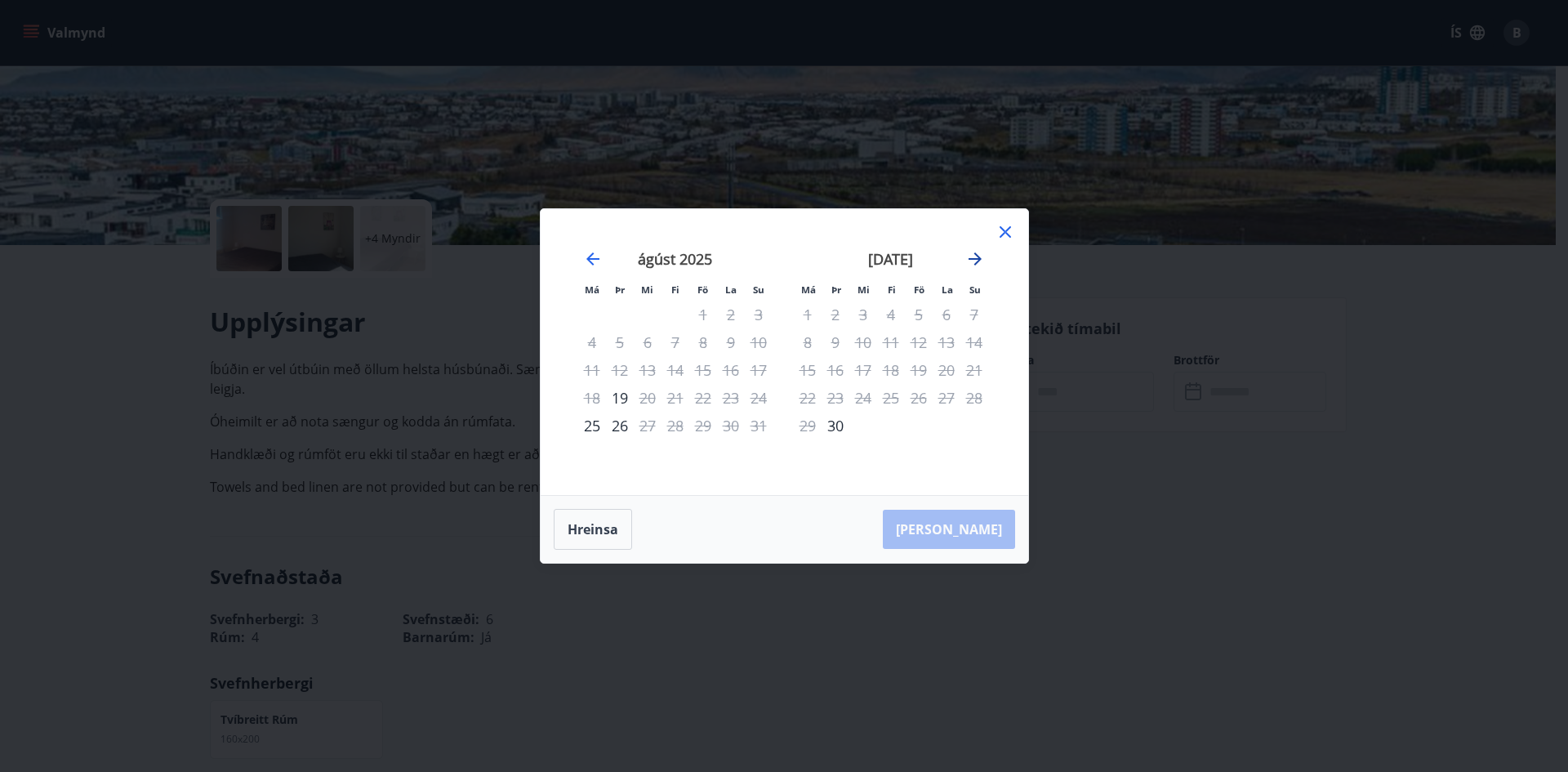
click at [967, 256] on icon "Move forward to switch to the next month." at bounding box center [974, 258] width 19 height 19
click at [968, 258] on icon "Move forward to switch to the next month." at bounding box center [974, 258] width 19 height 19
click at [970, 259] on icon "Move forward to switch to the next month." at bounding box center [975, 259] width 13 height 13
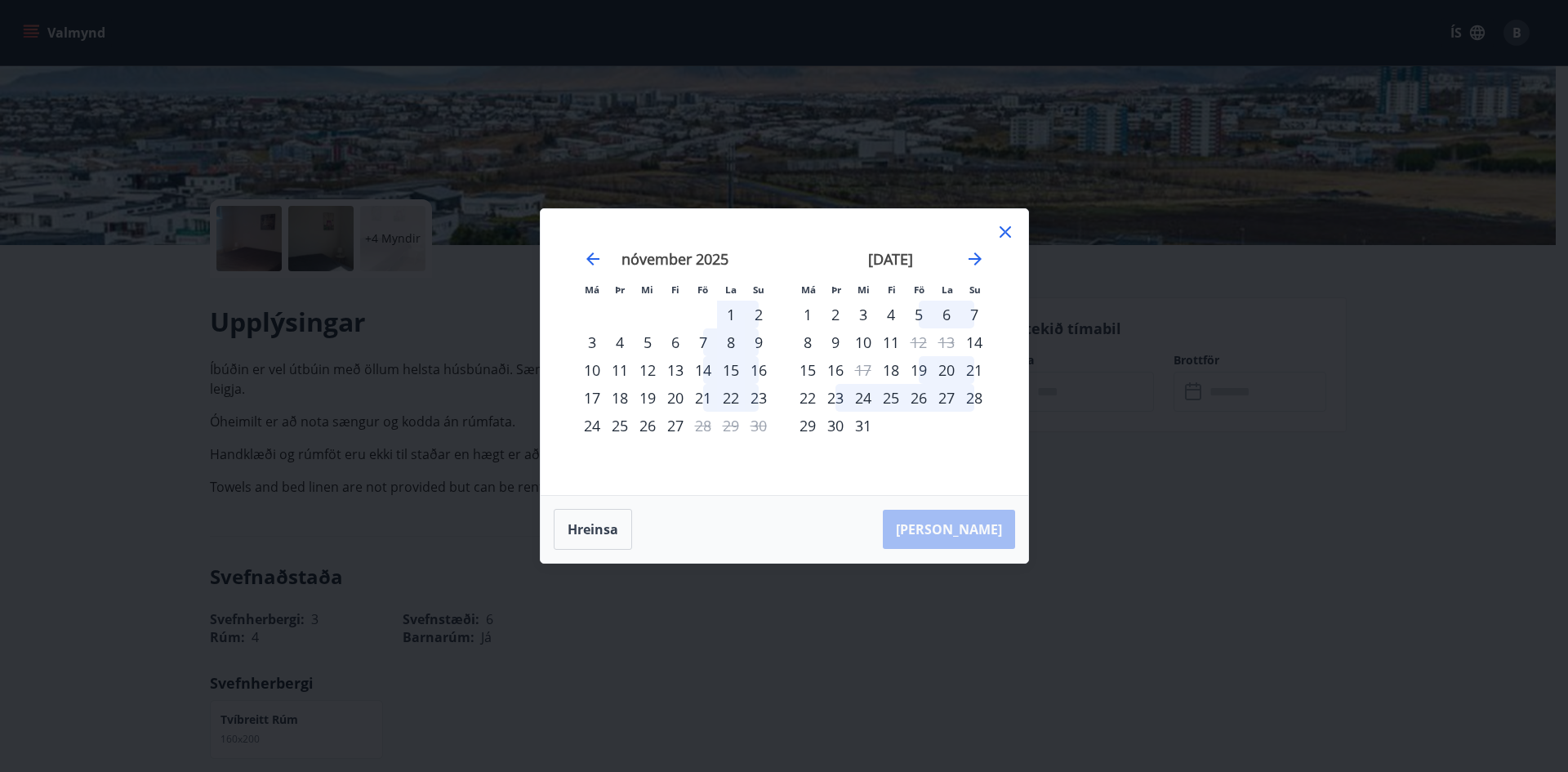
click at [1006, 232] on icon at bounding box center [1005, 232] width 3 height 3
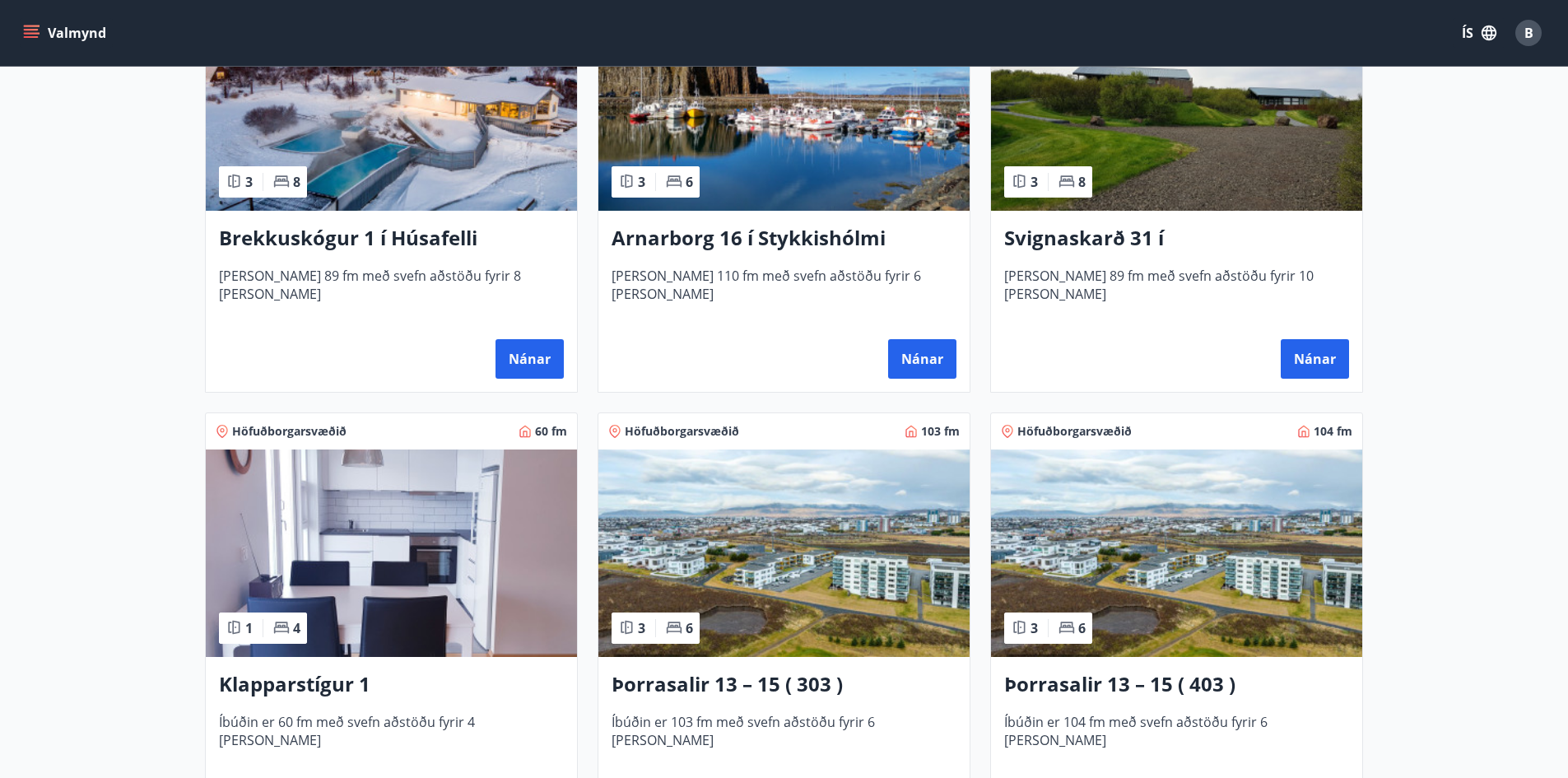
scroll to position [905, 0]
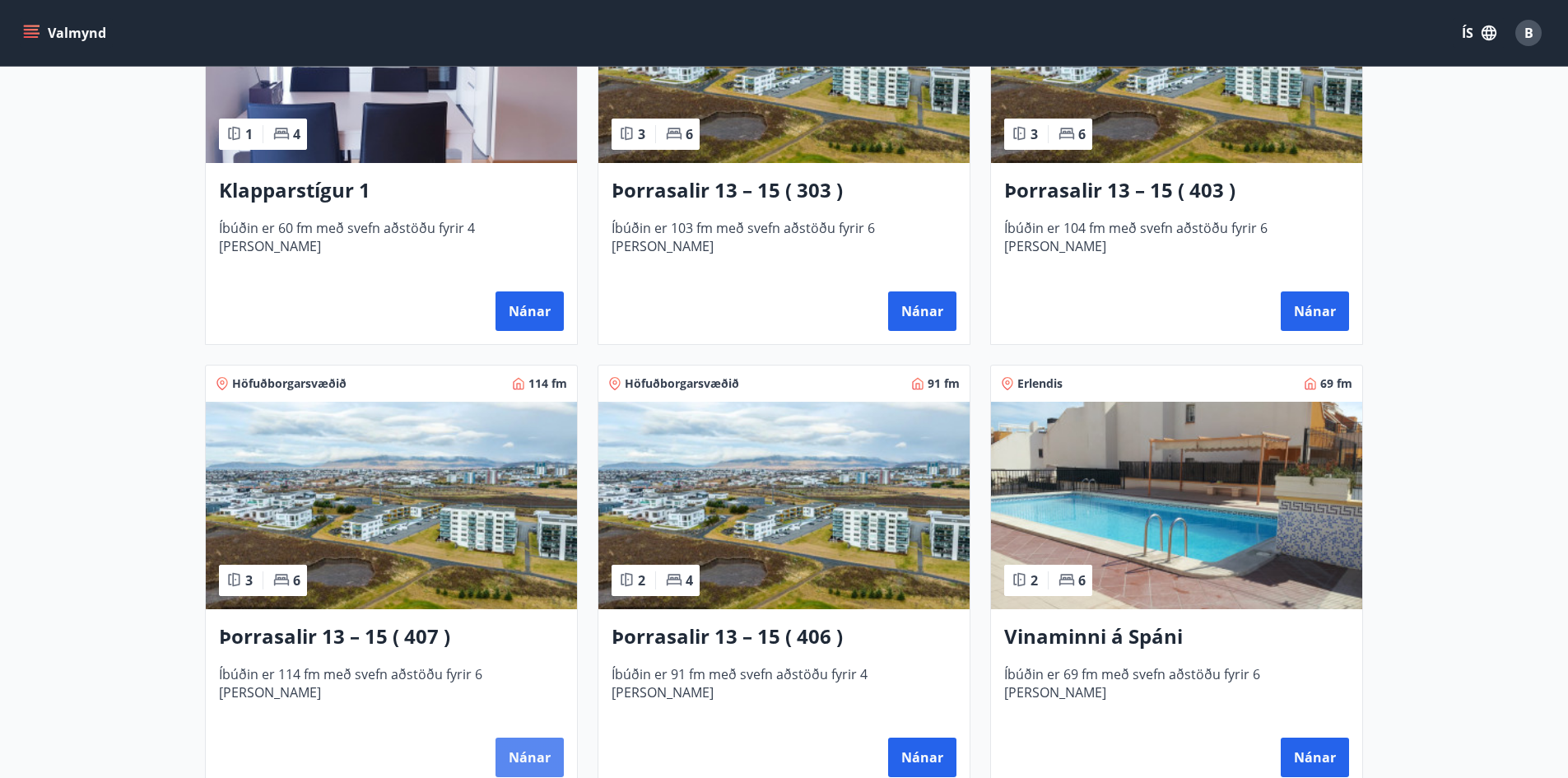
click at [537, 751] on button "Nánar" at bounding box center [530, 757] width 69 height 40
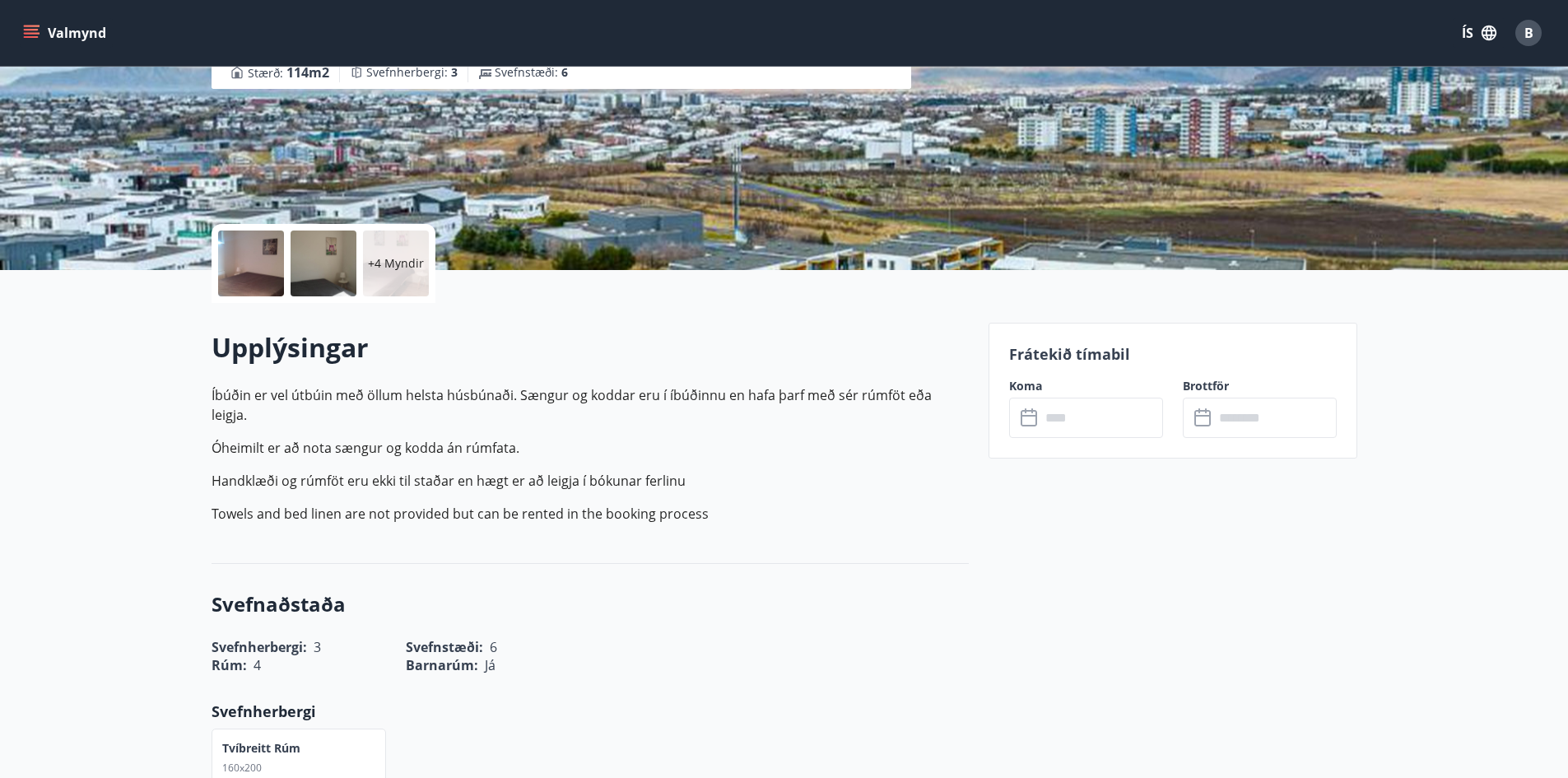
scroll to position [247, 0]
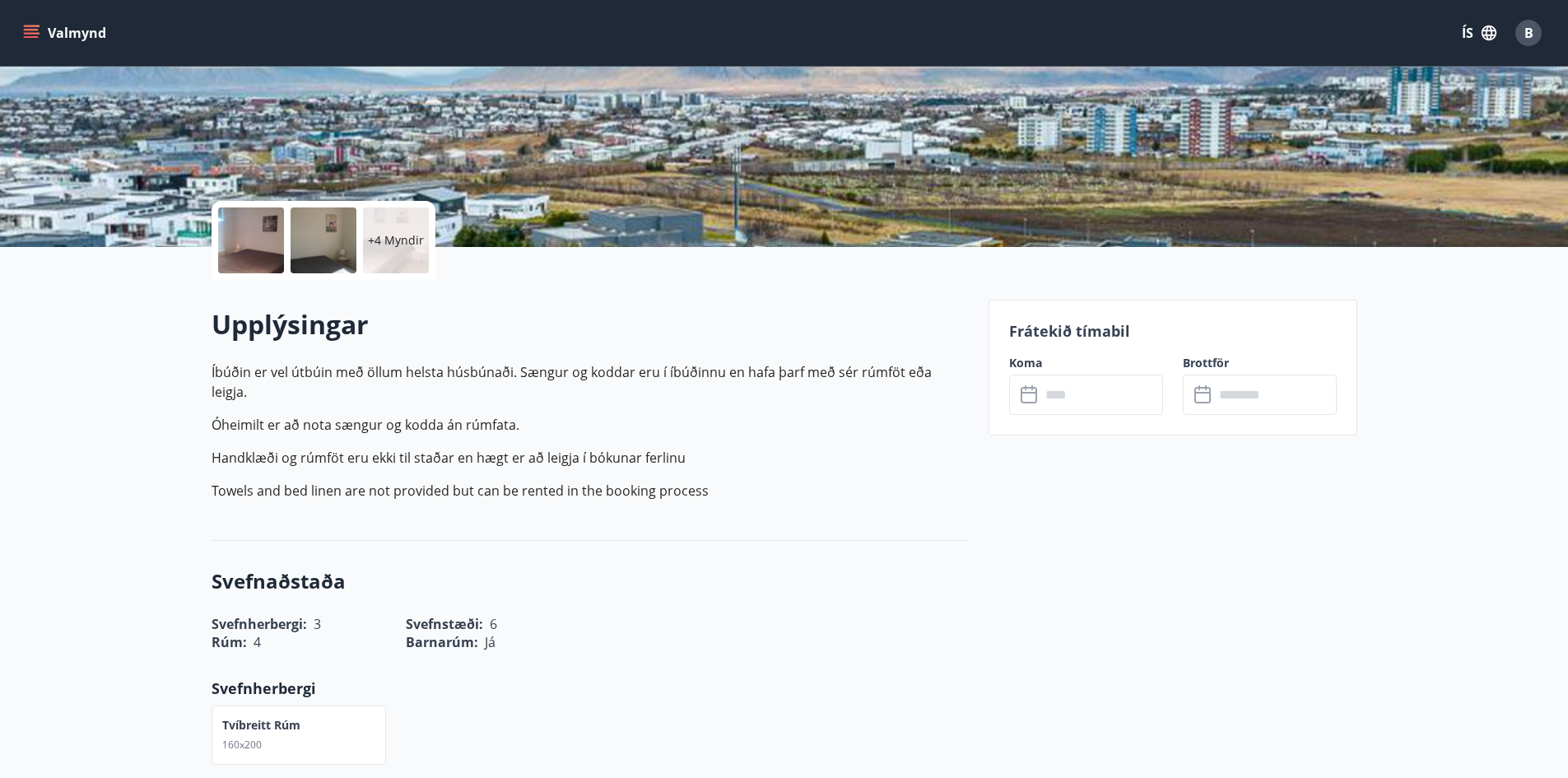
click at [1109, 387] on input "text" at bounding box center [1101, 395] width 122 height 41
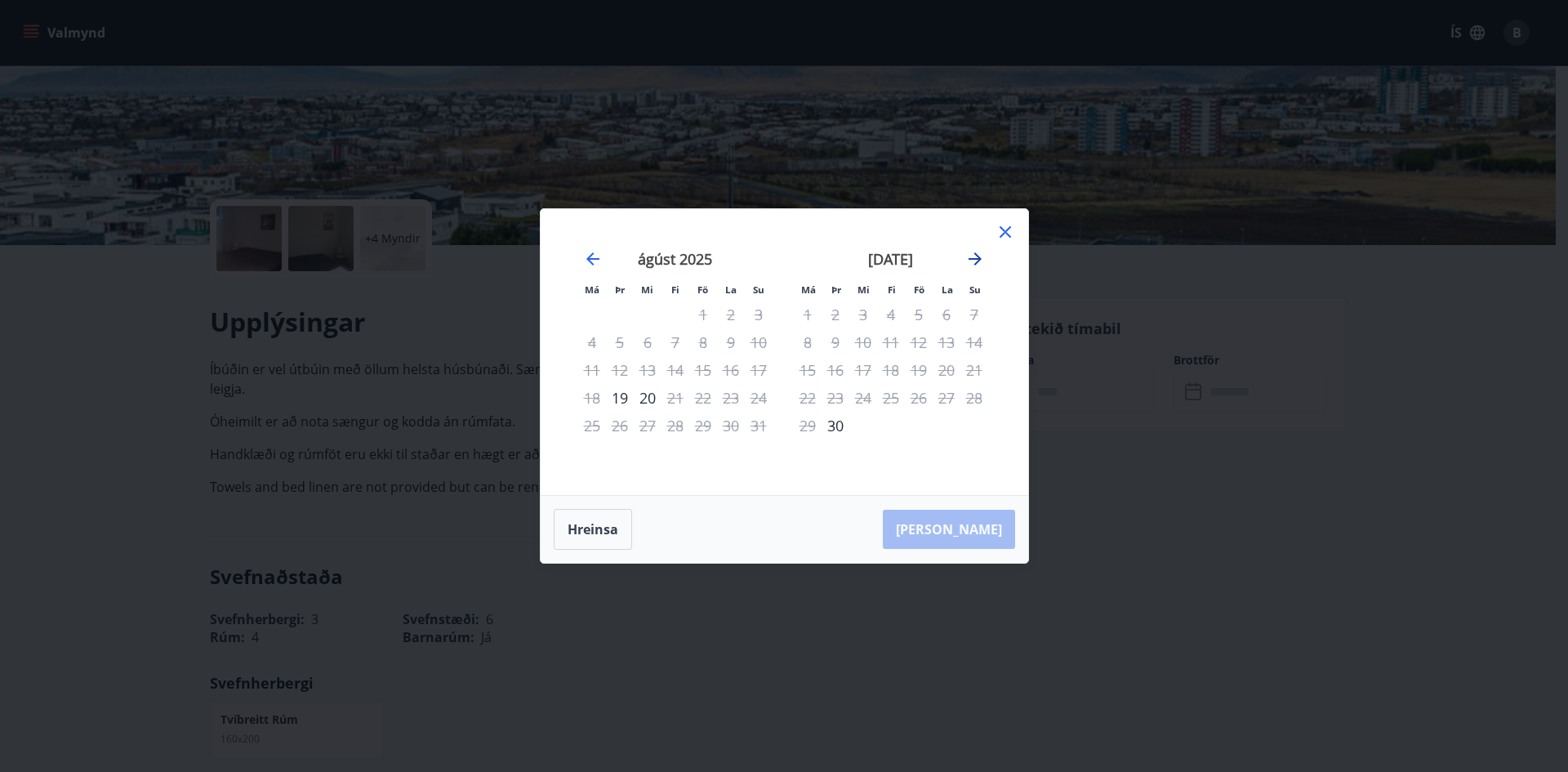
click at [978, 255] on icon "Move forward to switch to the next month." at bounding box center [974, 258] width 19 height 19
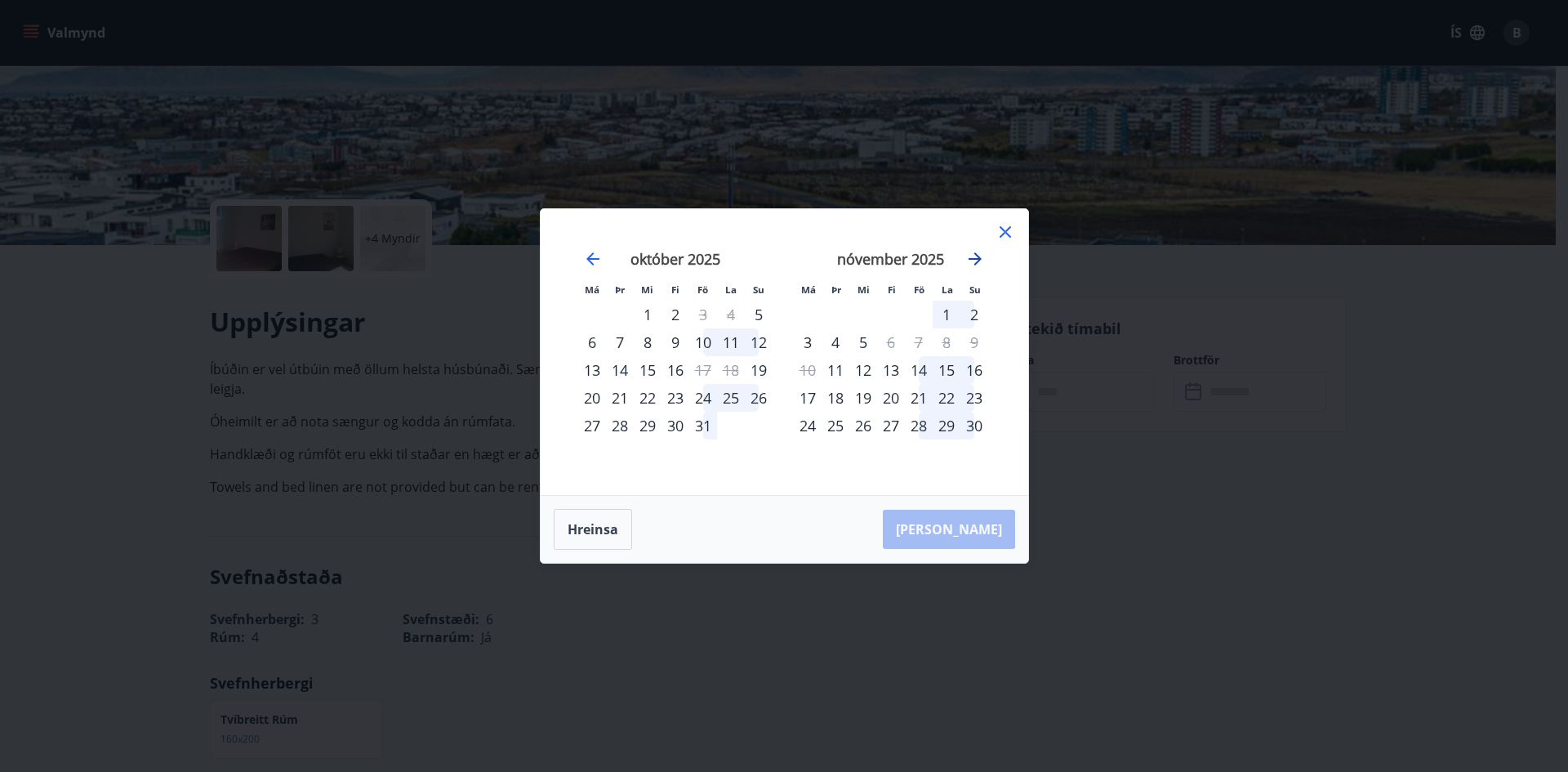
click at [978, 255] on icon "Move forward to switch to the next month." at bounding box center [974, 258] width 19 height 19
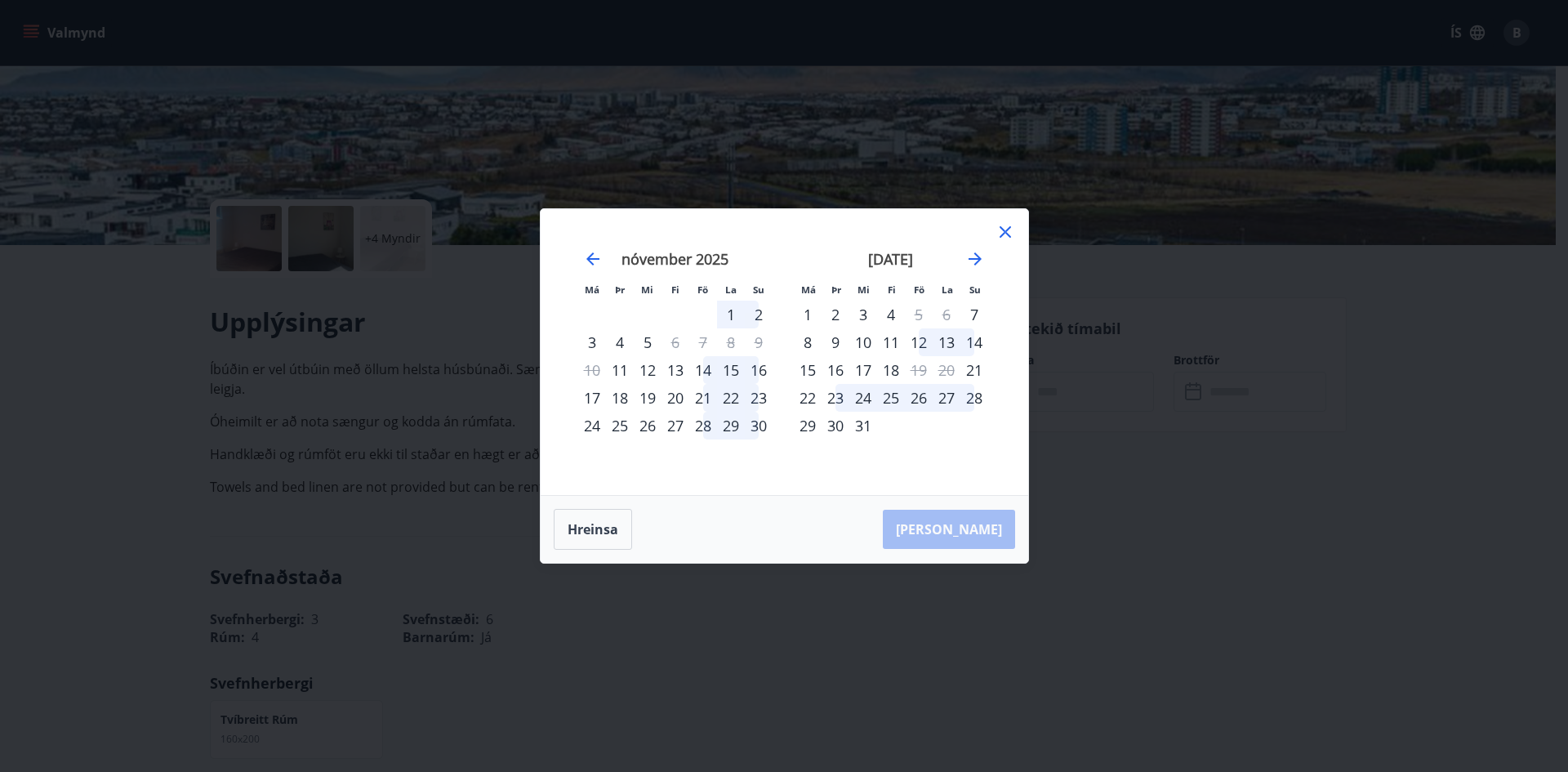
click at [1006, 235] on icon at bounding box center [1005, 232] width 19 height 19
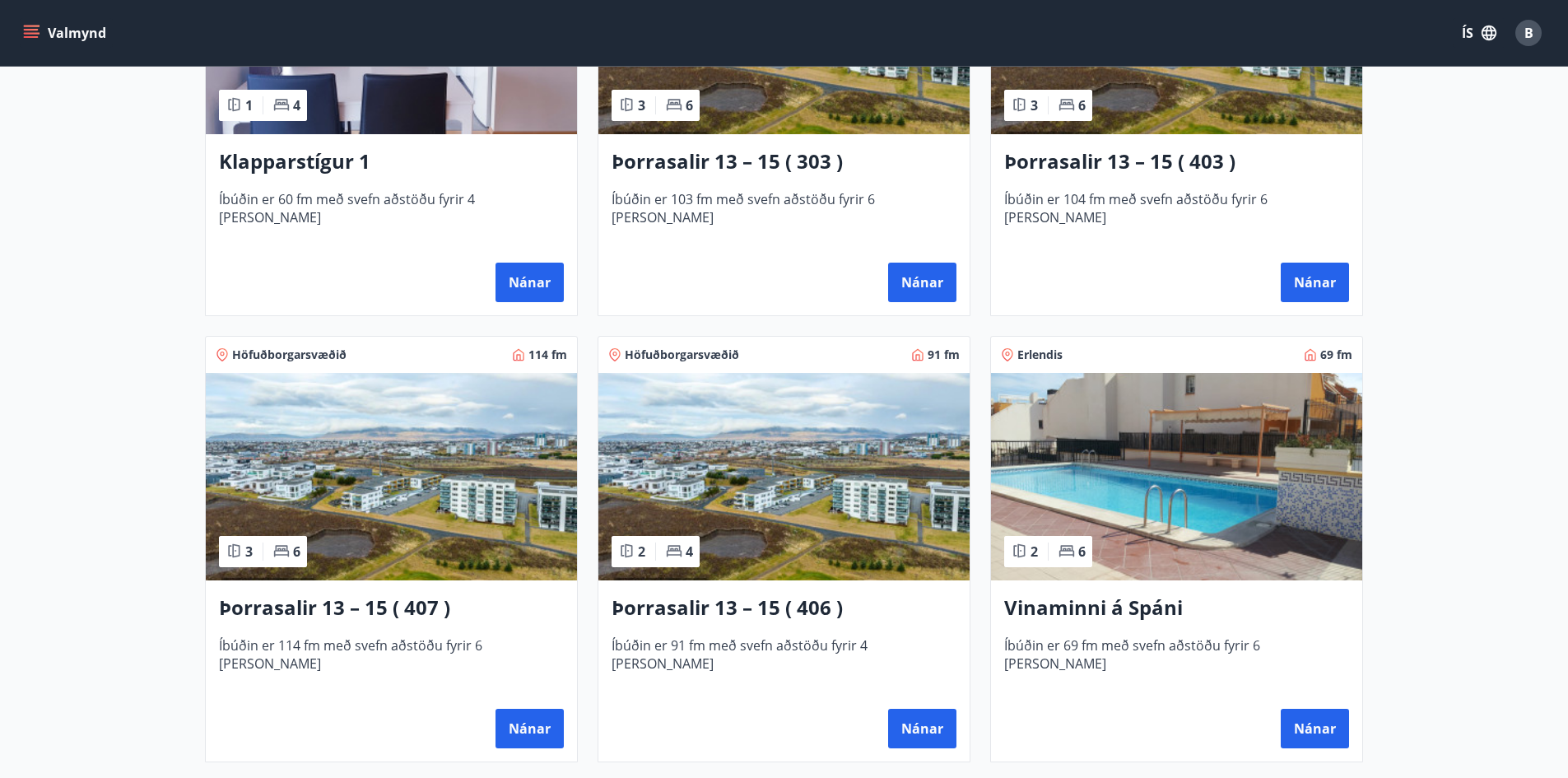
scroll to position [987, 0]
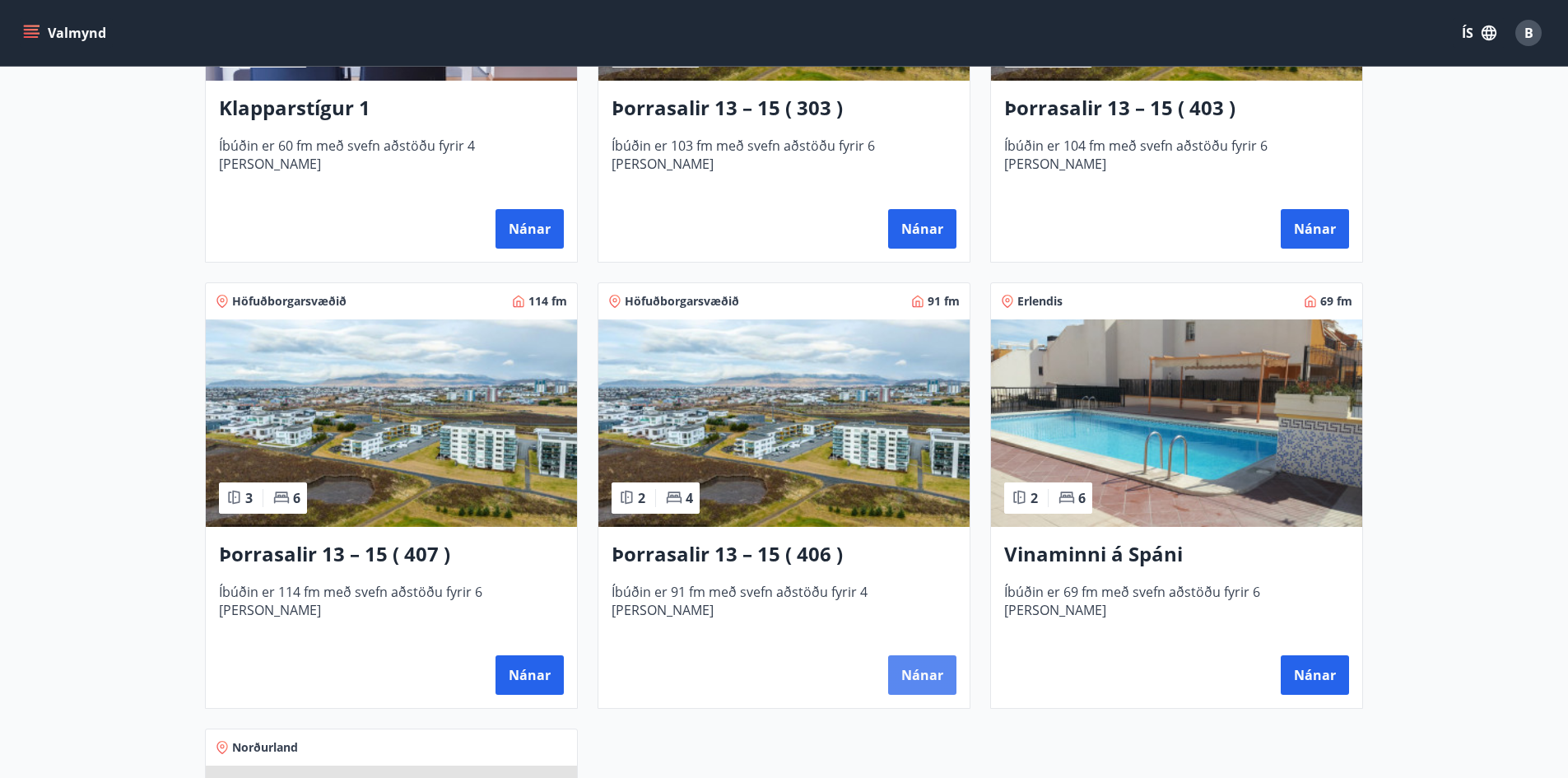
click at [921, 673] on button "Nánar" at bounding box center [922, 674] width 69 height 40
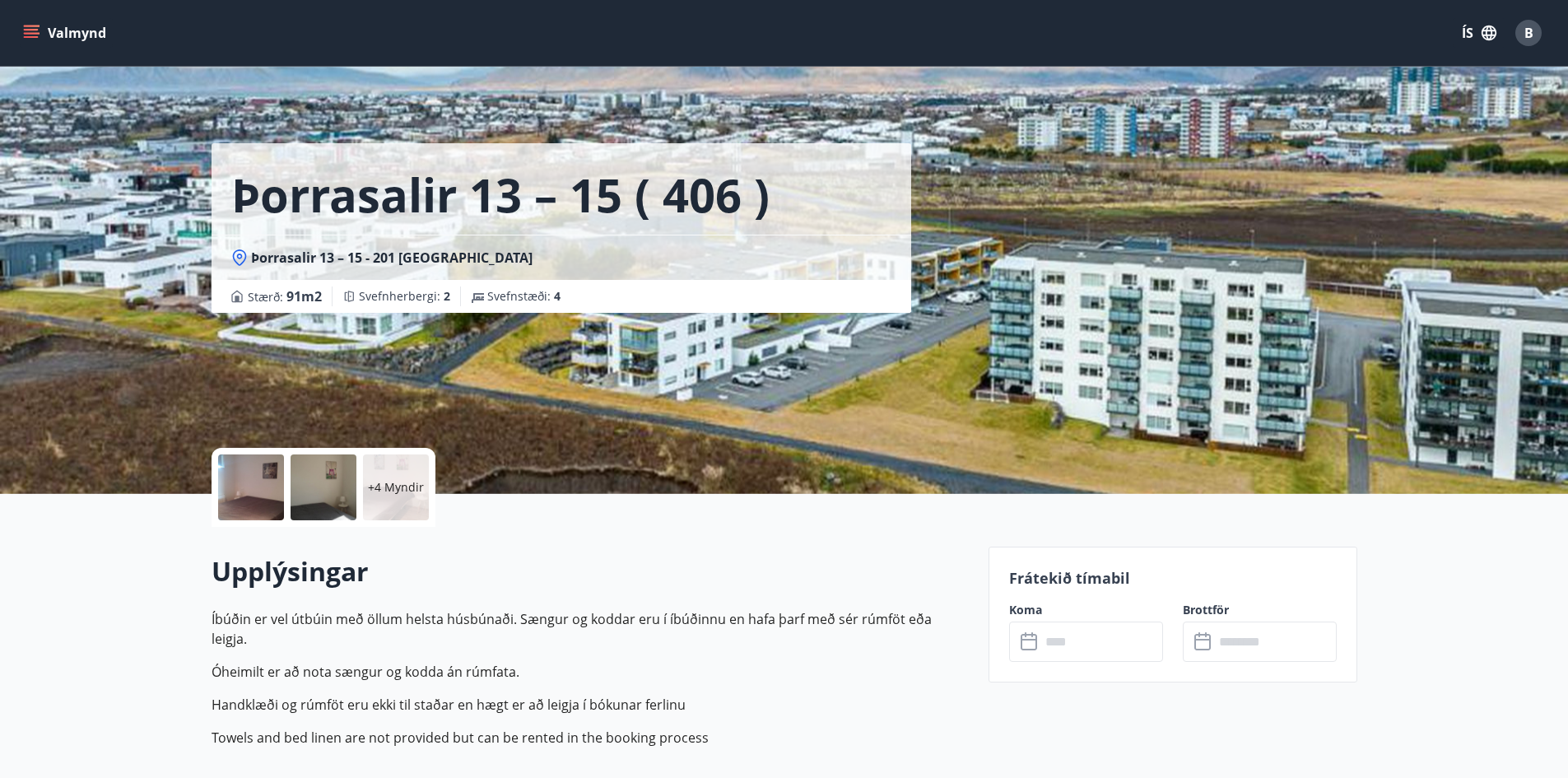
click at [1110, 646] on input "text" at bounding box center [1101, 642] width 122 height 41
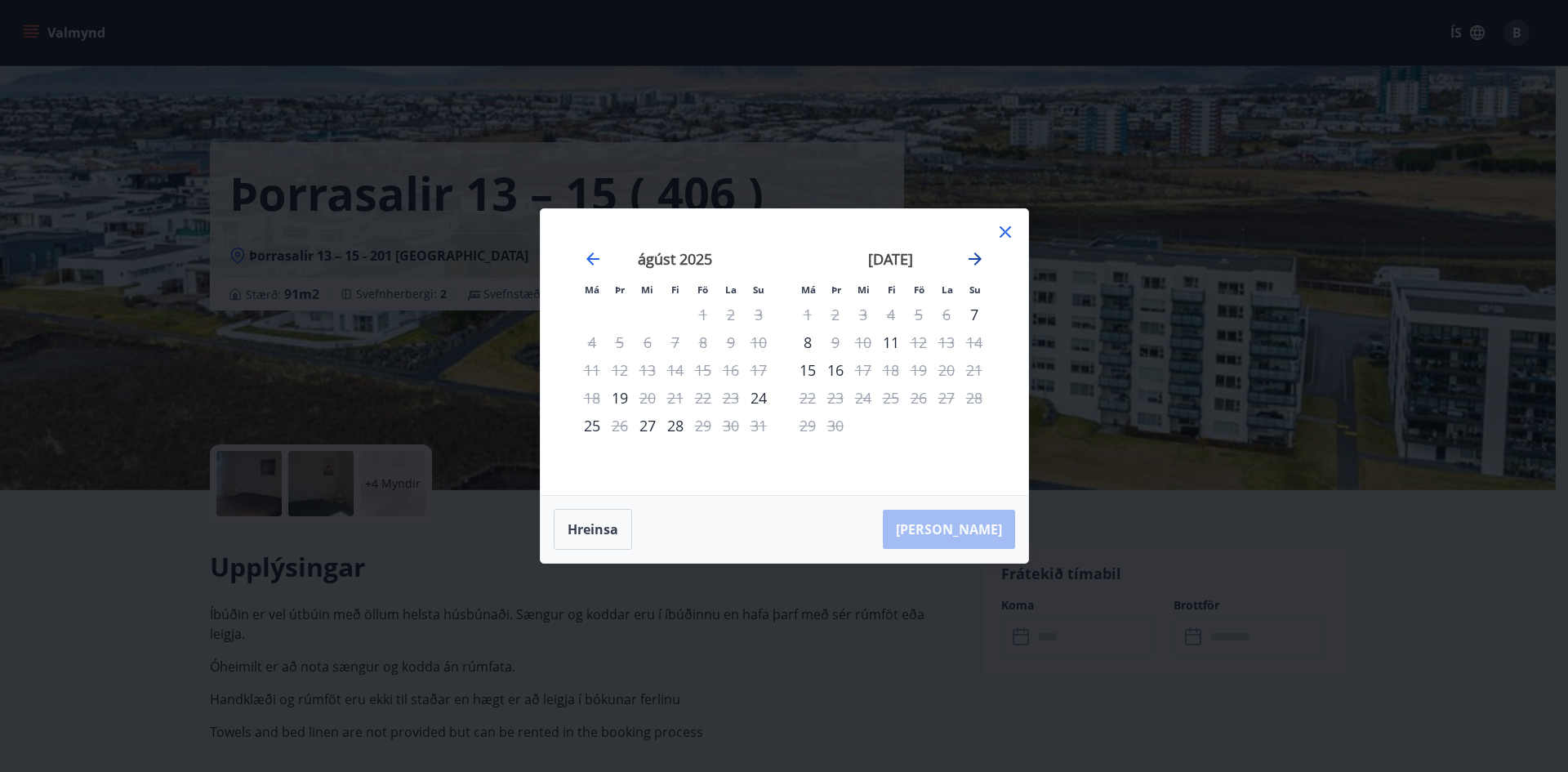
click at [971, 255] on icon "Move forward to switch to the next month." at bounding box center [974, 258] width 19 height 19
click at [1007, 233] on icon at bounding box center [1005, 232] width 19 height 19
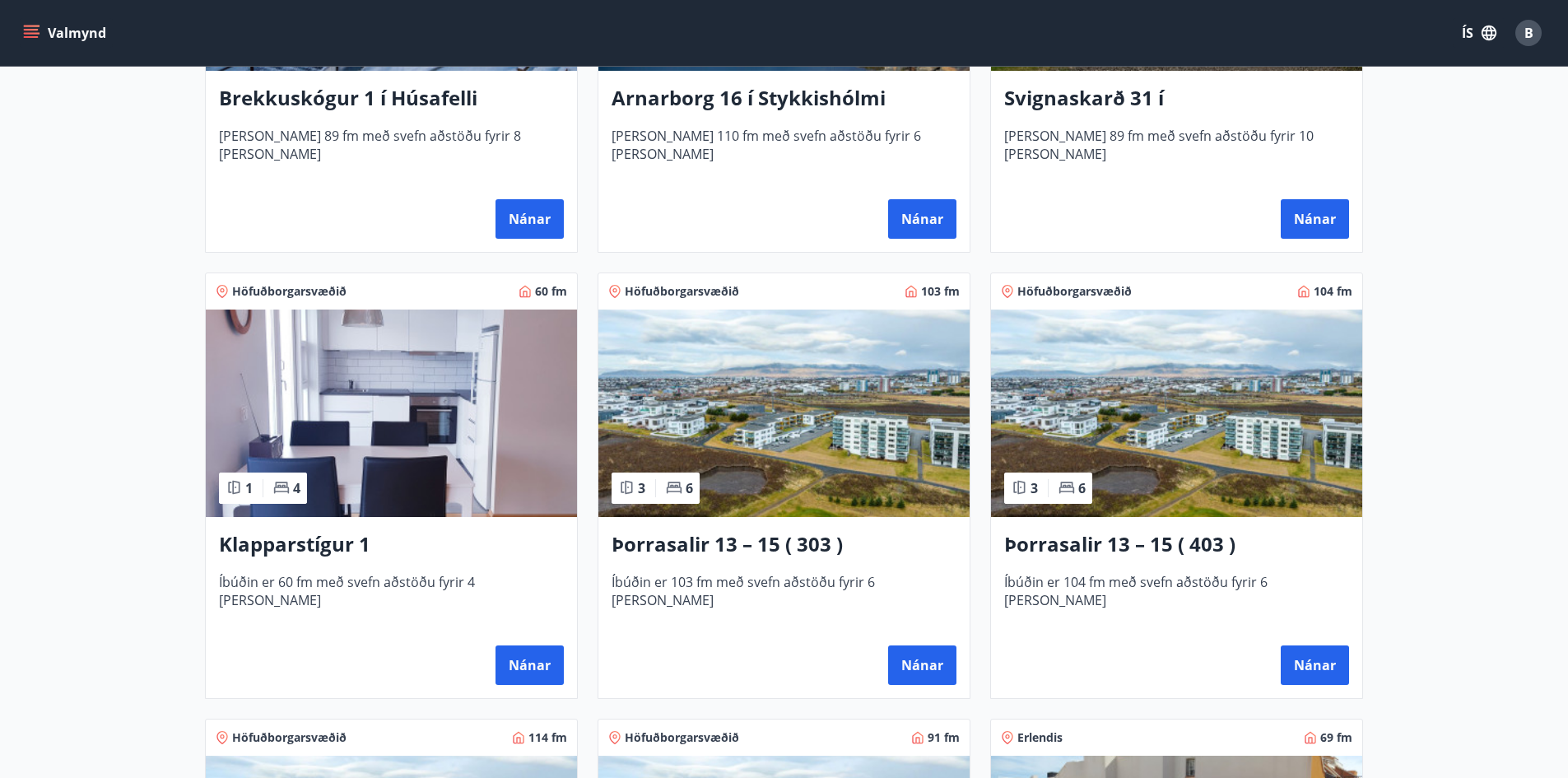
scroll to position [741, 0]
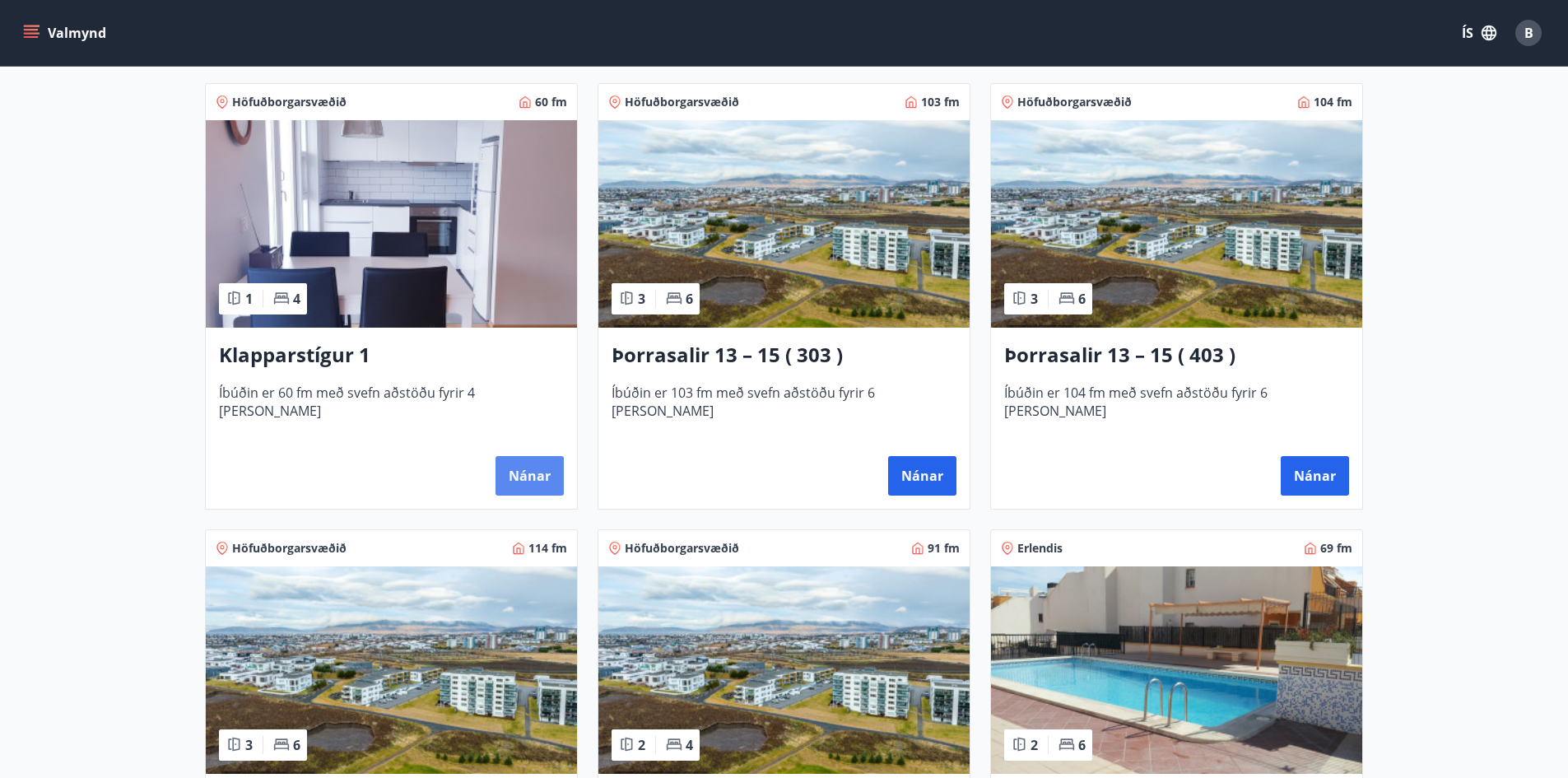
click at [547, 479] on button "Nánar" at bounding box center [530, 475] width 69 height 40
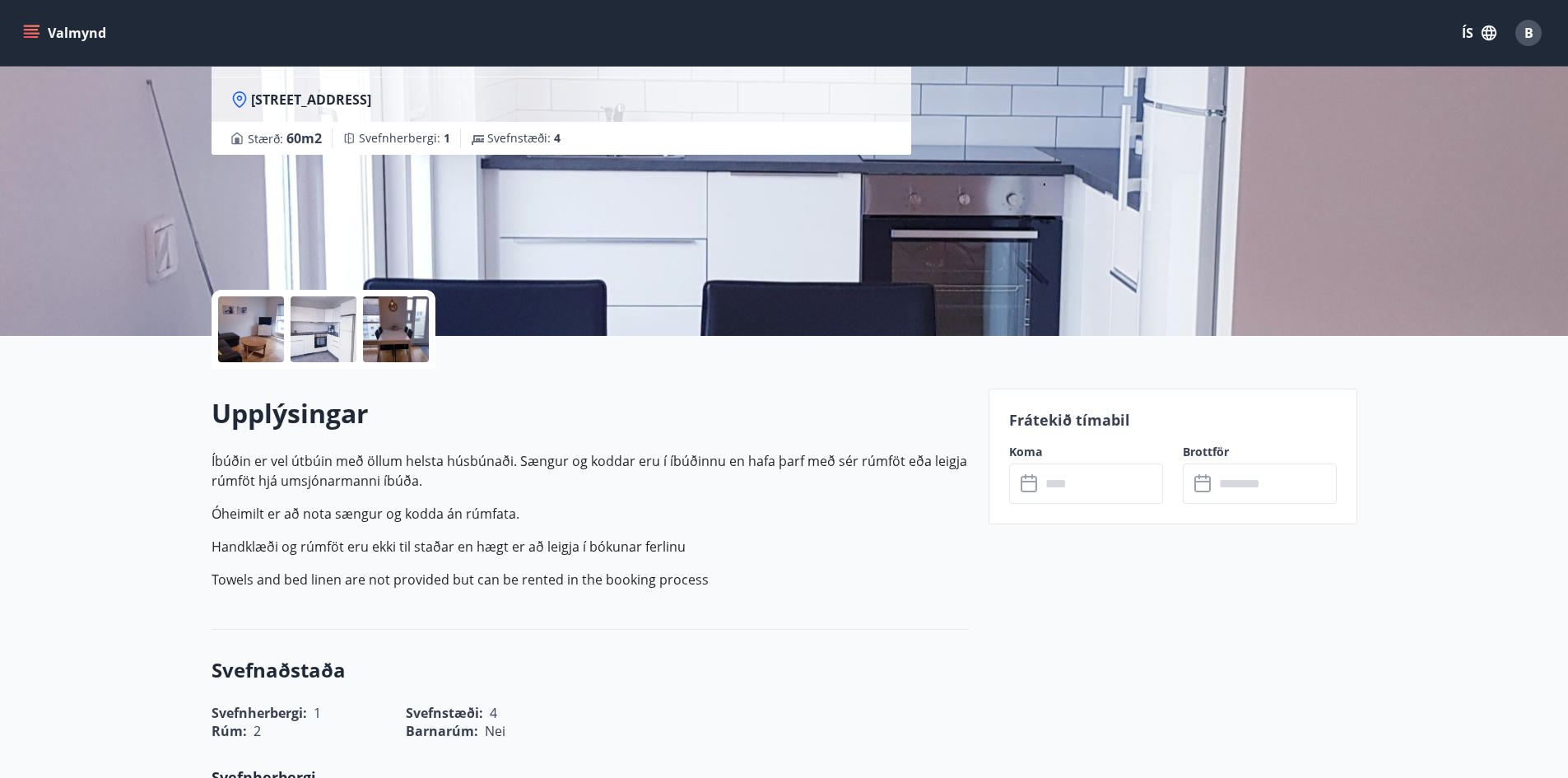
scroll to position [247, 0]
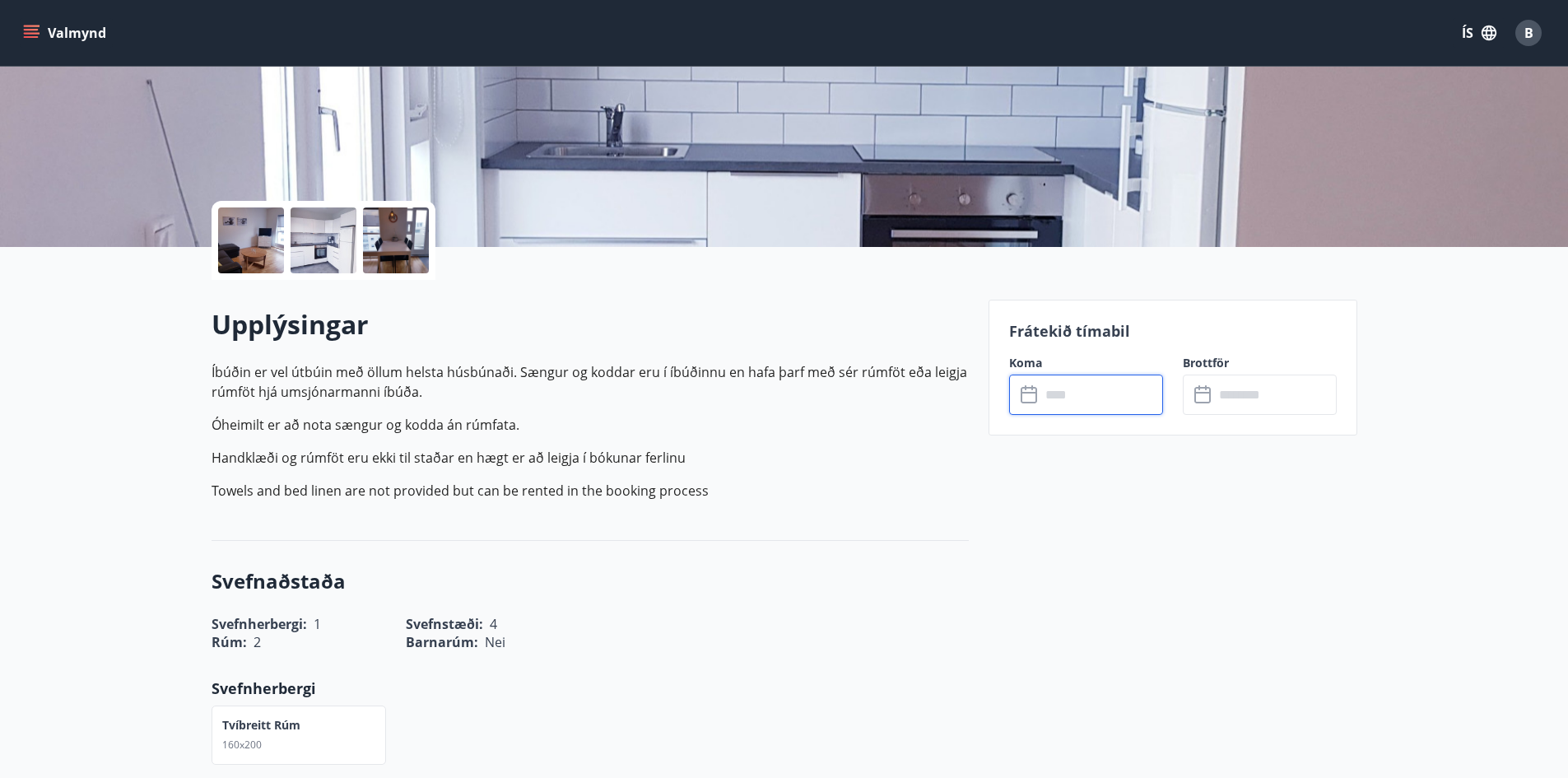
click at [1084, 400] on input "text" at bounding box center [1101, 395] width 122 height 41
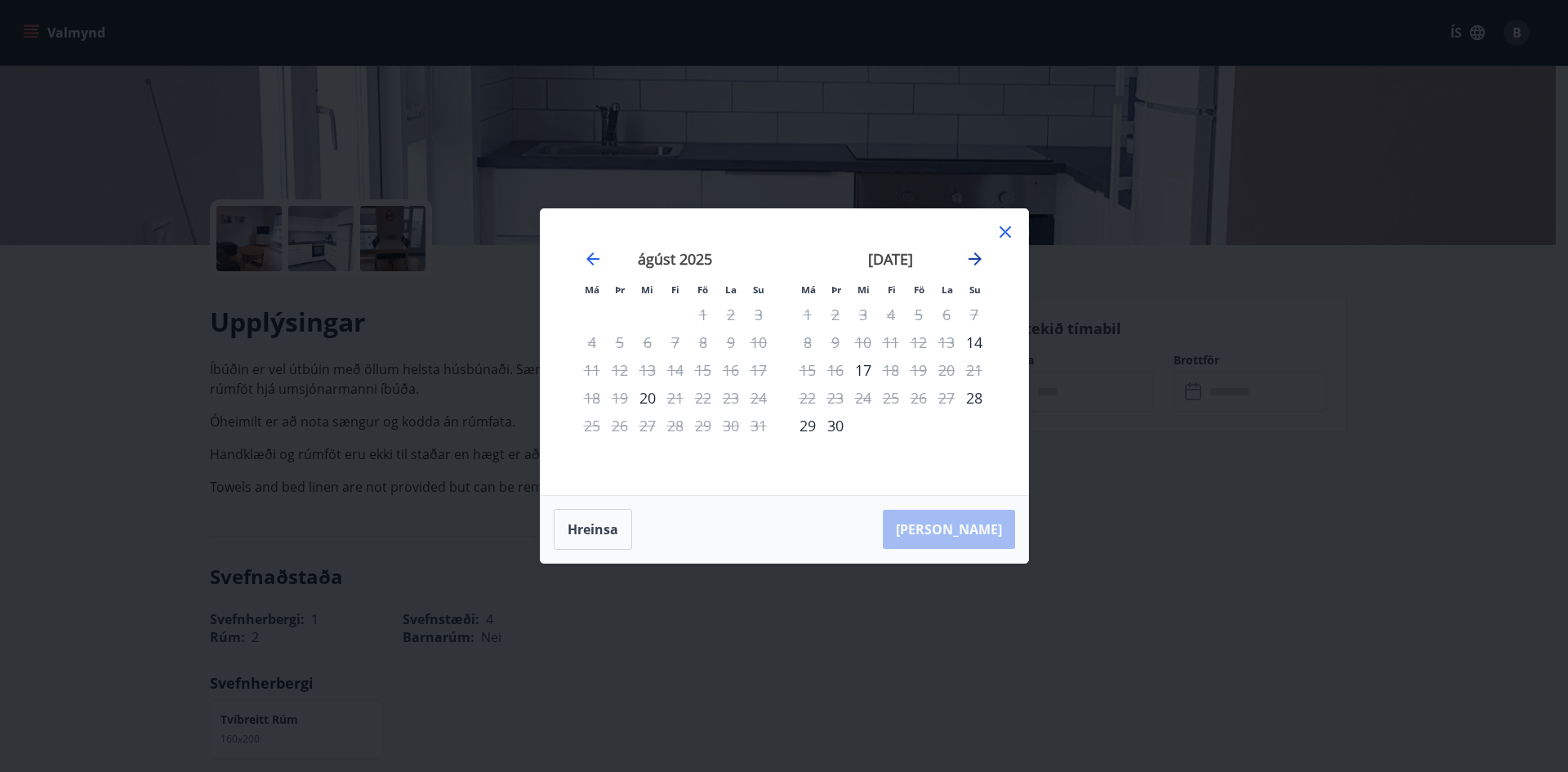
click at [971, 260] on icon "Move forward to switch to the next month." at bounding box center [974, 258] width 19 height 19
click at [971, 260] on icon "Move forward to switch to the next month." at bounding box center [974, 258] width 19 height 19
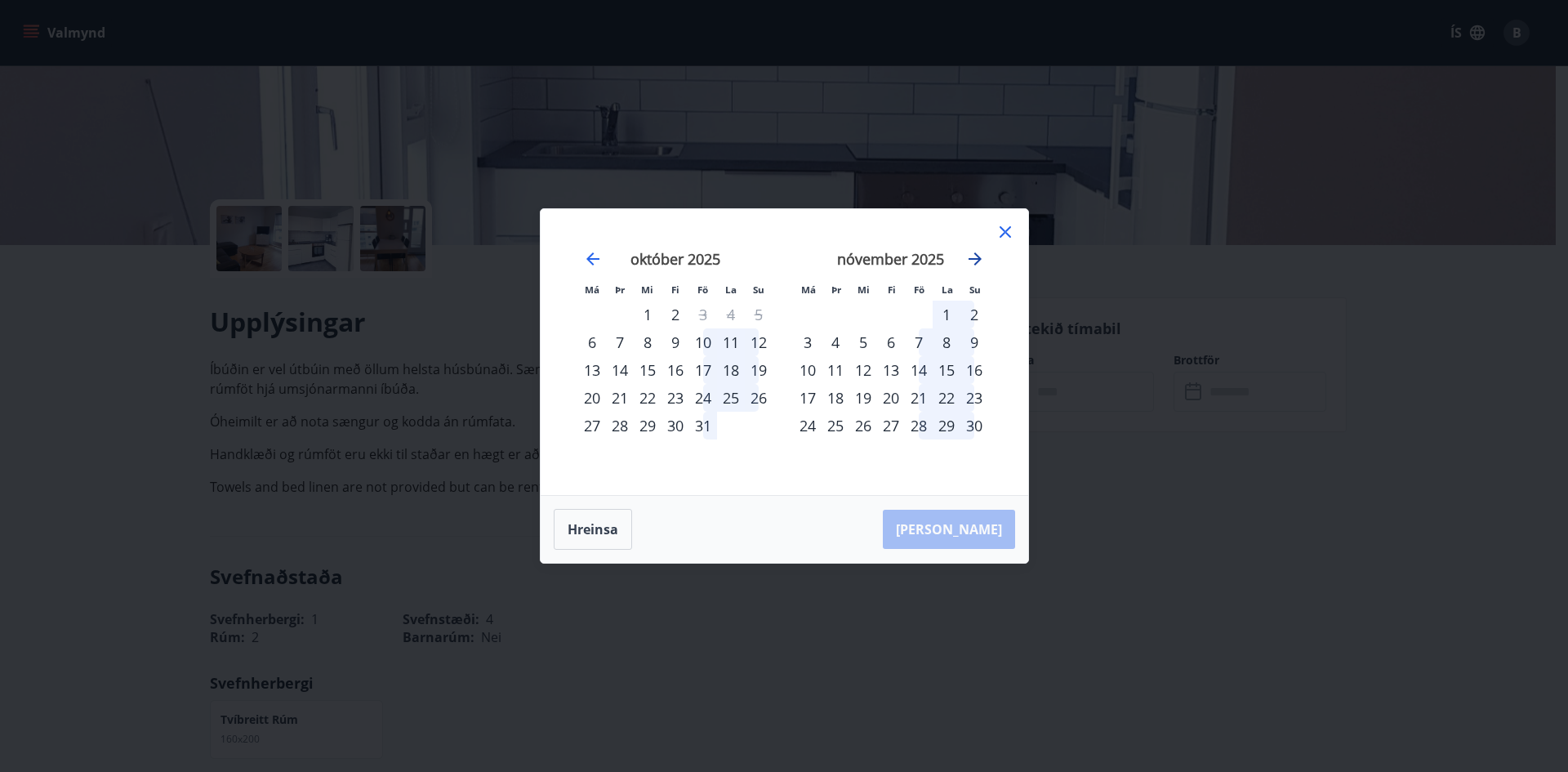
click at [971, 260] on icon "Move forward to switch to the next month." at bounding box center [975, 259] width 13 height 13
click at [1006, 231] on icon at bounding box center [1006, 232] width 11 height 11
